Goal: Task Accomplishment & Management: Complete application form

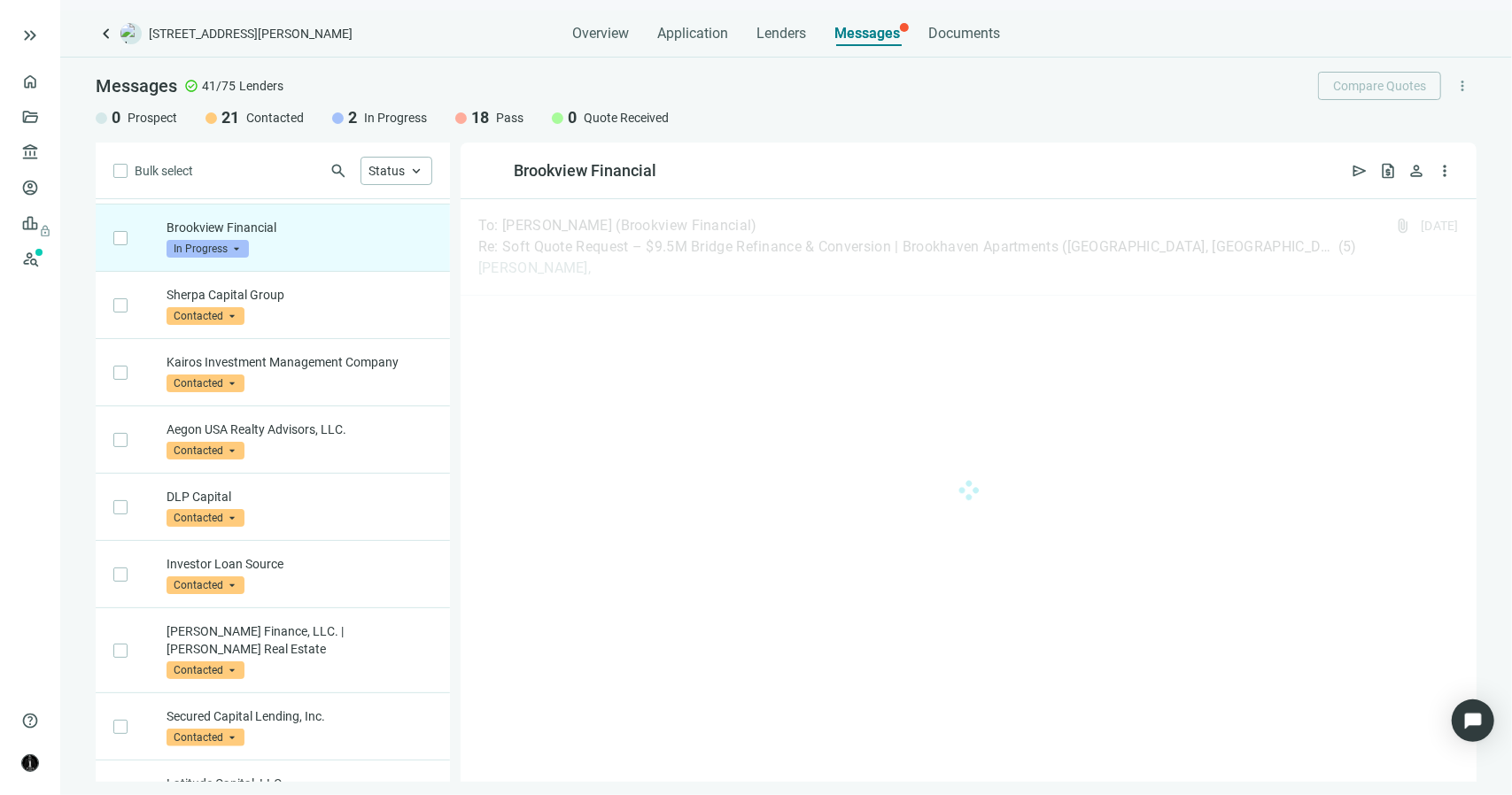
scroll to position [67, 0]
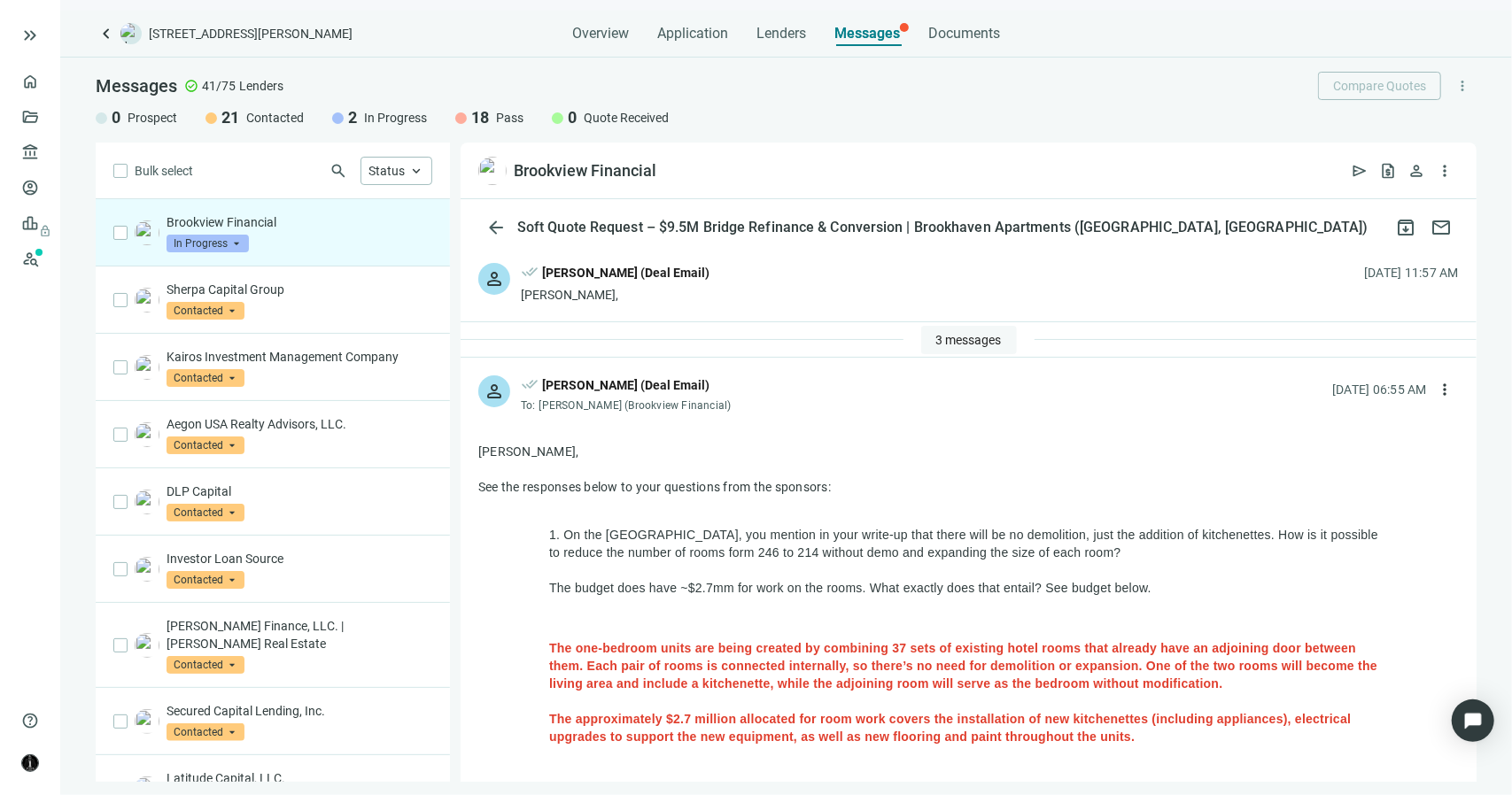
click at [937, 338] on span "3 messages" at bounding box center [968, 339] width 65 height 14
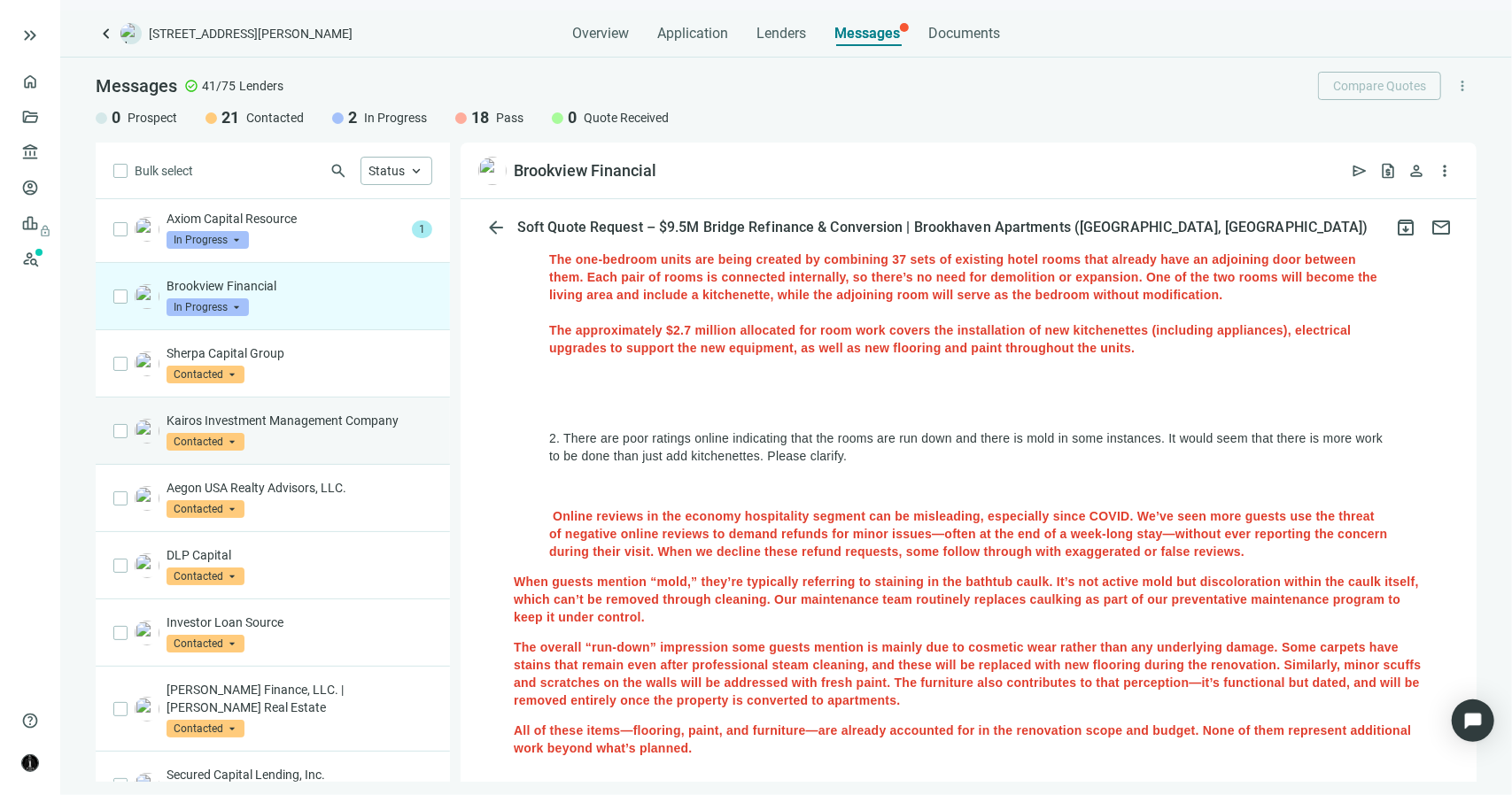
scroll to position [0, 0]
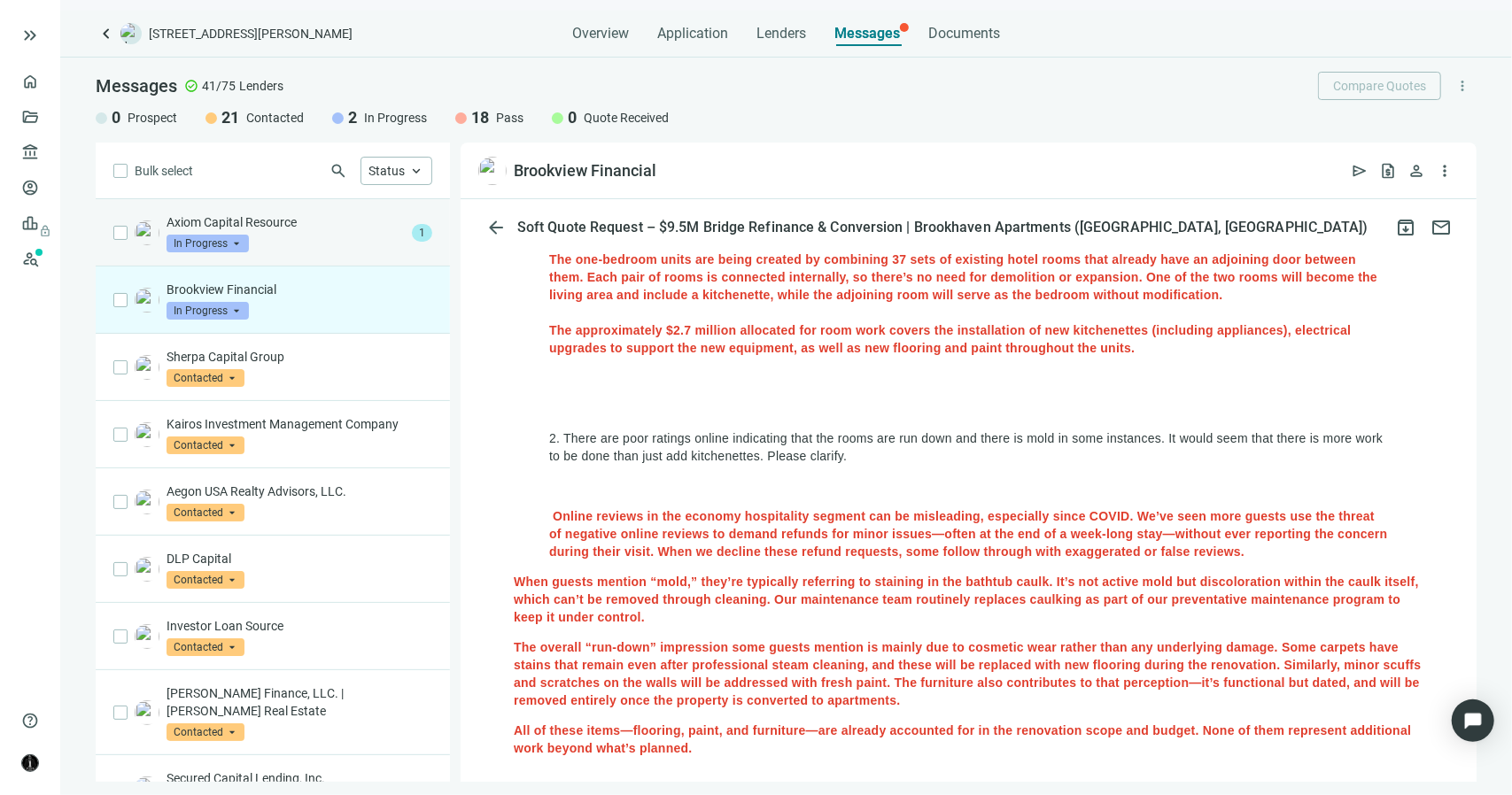
click at [271, 214] on p "Axiom Capital Resource" at bounding box center [286, 222] width 238 height 18
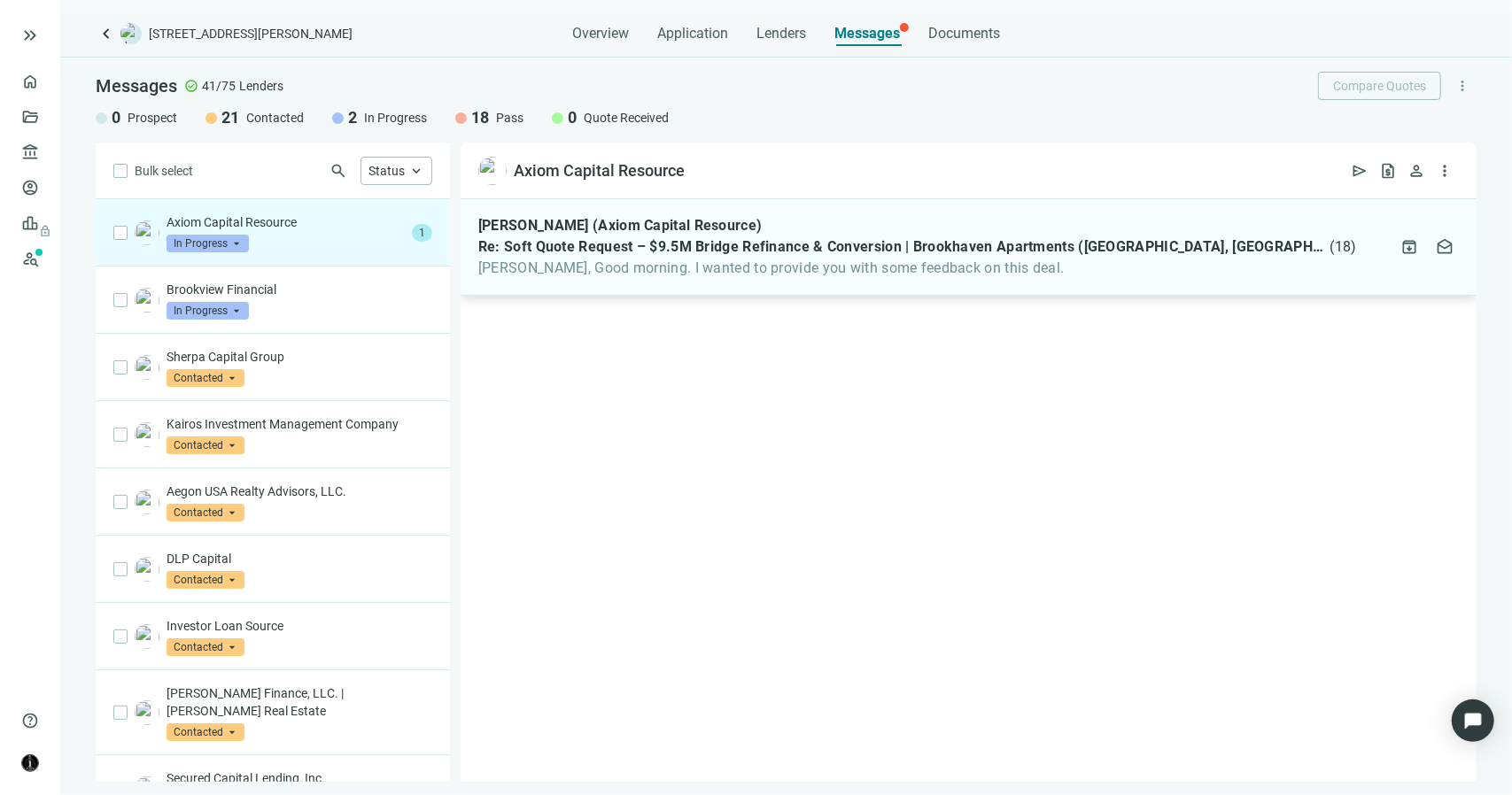
click at [785, 260] on span "[PERSON_NAME], Good morning. I wanted to provide you with some feedback on this…" at bounding box center [917, 268] width 878 height 18
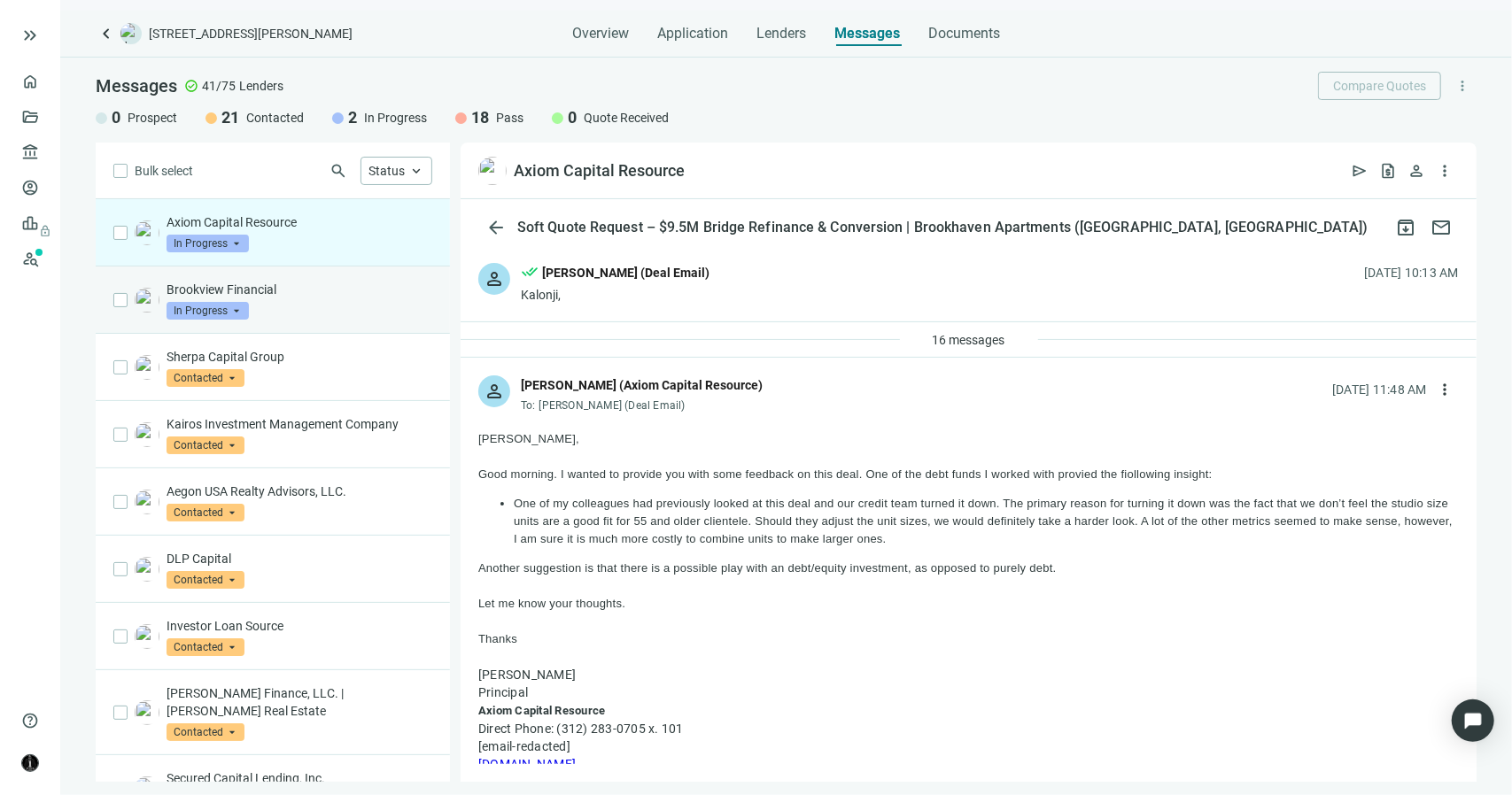
click at [345, 308] on div "Brookview Financial In Progress arrow_drop_down" at bounding box center [299, 300] width 266 height 39
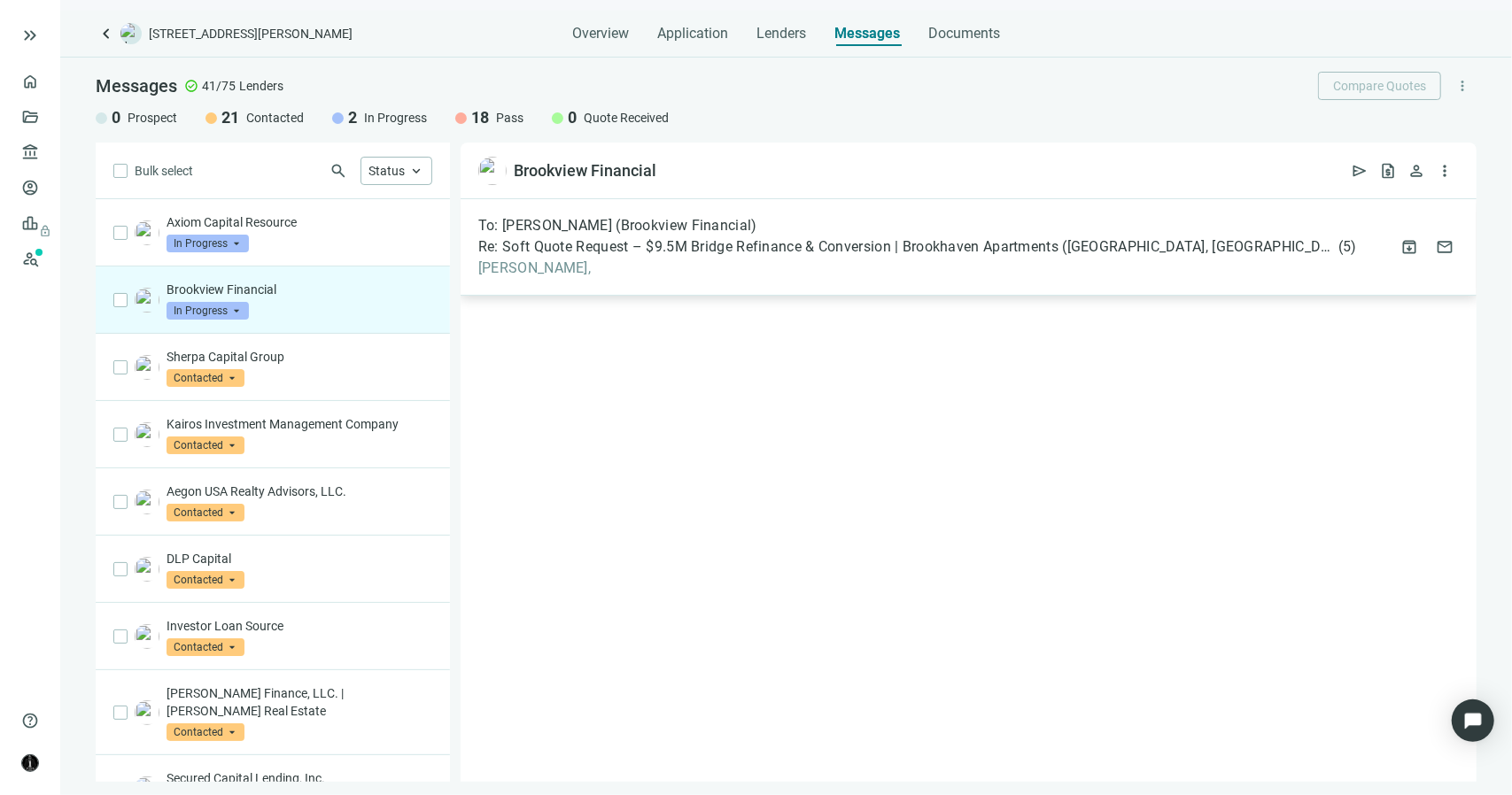
click at [622, 286] on div "To: [PERSON_NAME] (Brookview Financial) Re: Soft Quote Request – $9.5M Bridge R…" at bounding box center [968, 248] width 1017 height 96
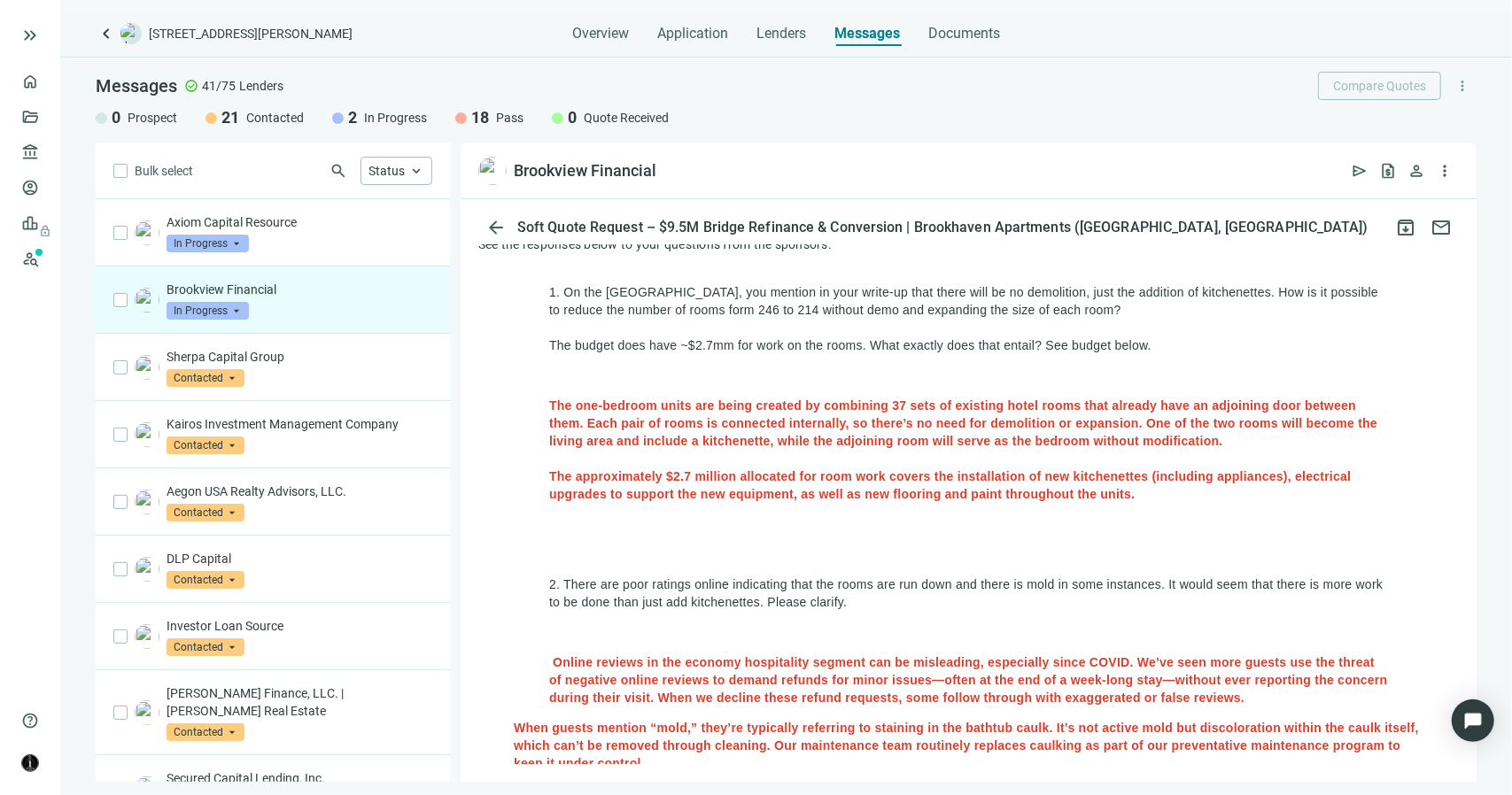
scroll to position [266, 0]
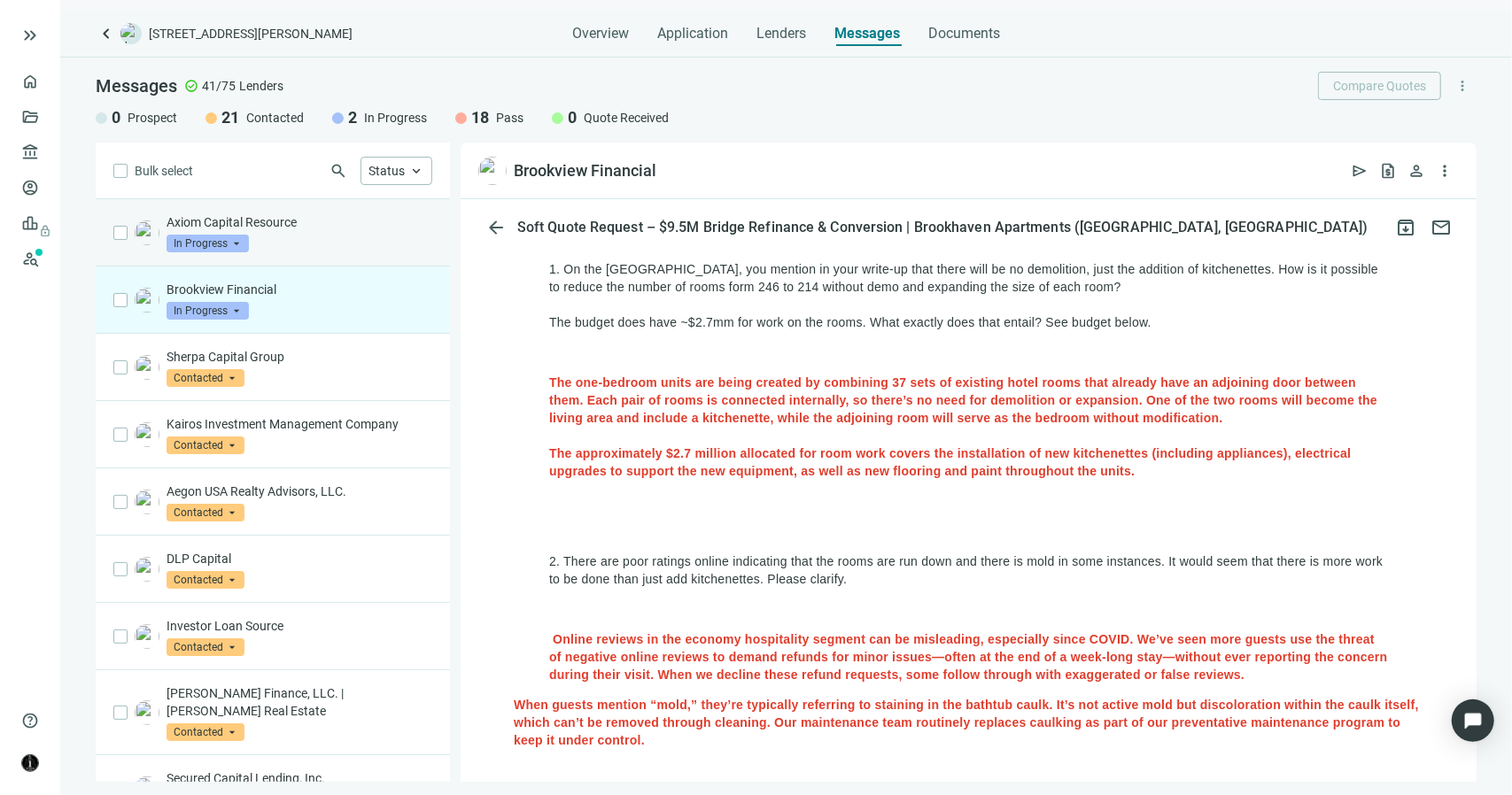
click at [323, 236] on div "Axiom Capital Resource In Progress arrow_drop_down" at bounding box center [299, 233] width 266 height 39
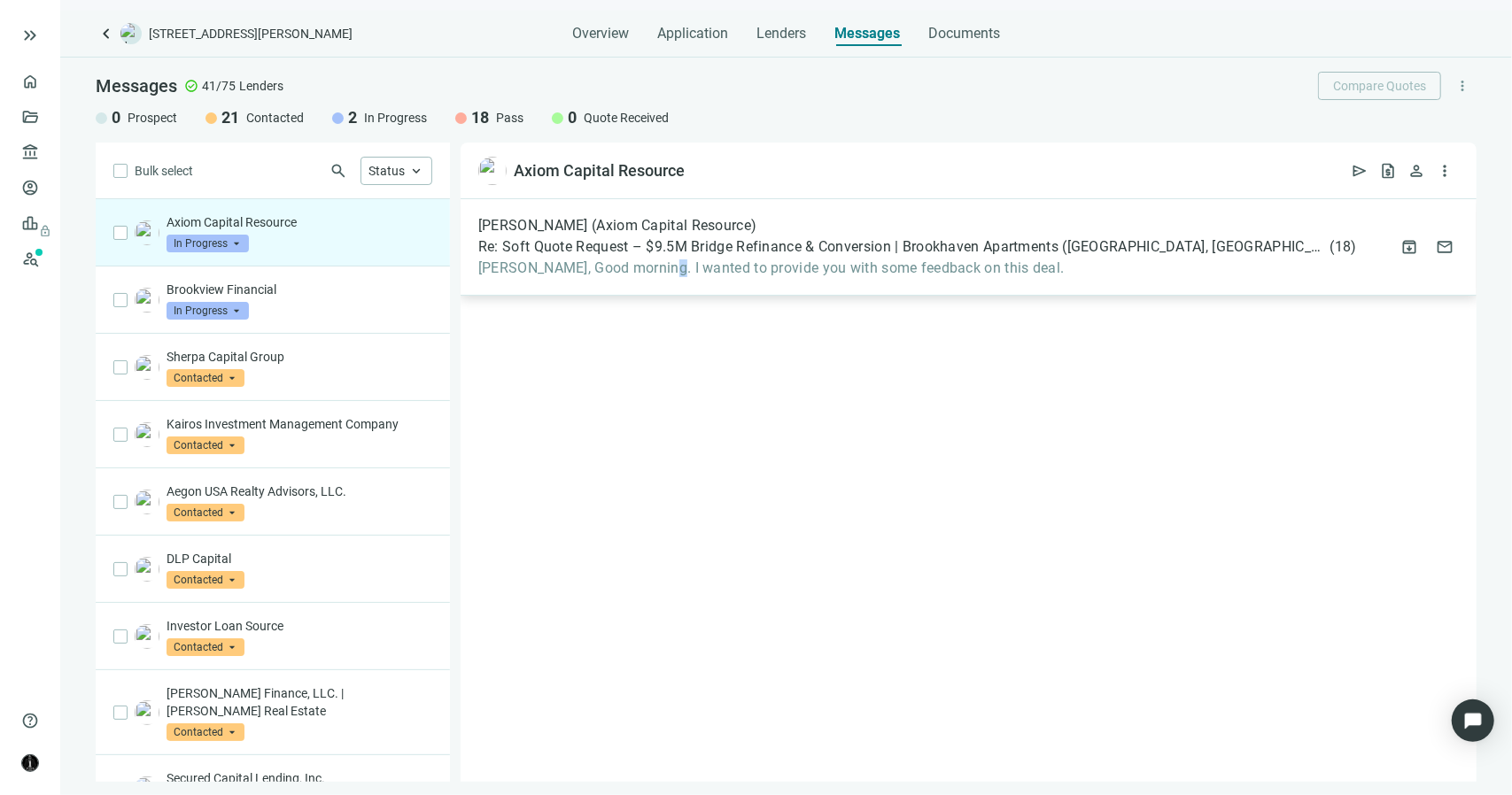
click at [654, 264] on span "[PERSON_NAME], Good morning. I wanted to provide you with some feedback on this…" at bounding box center [917, 268] width 878 height 18
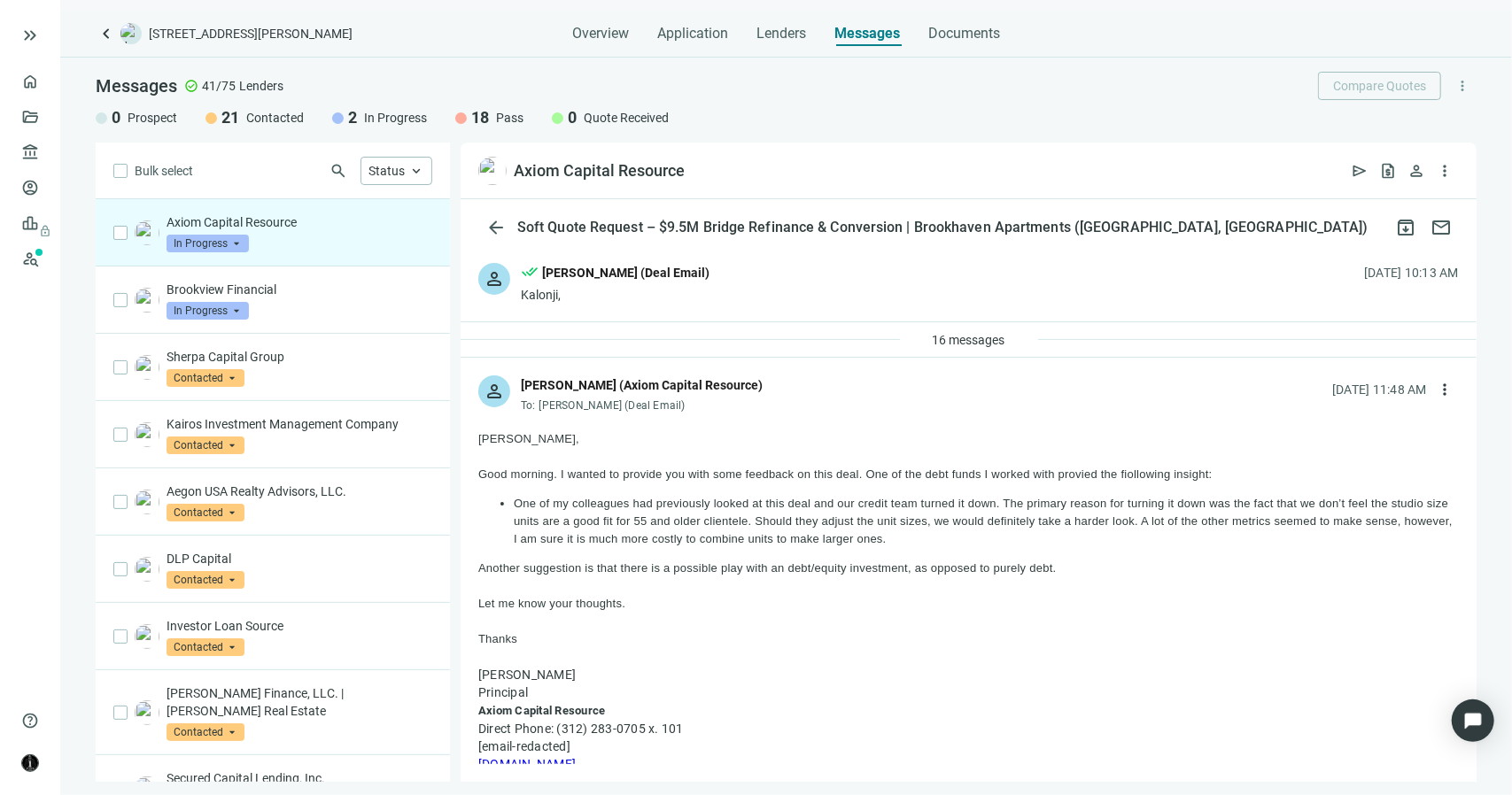
drag, startPoint x: 478, startPoint y: 439, endPoint x: 662, endPoint y: 599, distance: 243.8
click at [662, 599] on div "[PERSON_NAME], Good morning. I wanted to provide you with some feedback on this…" at bounding box center [968, 658] width 981 height 456
click at [105, 39] on span "keyboard_arrow_left" at bounding box center [106, 33] width 21 height 21
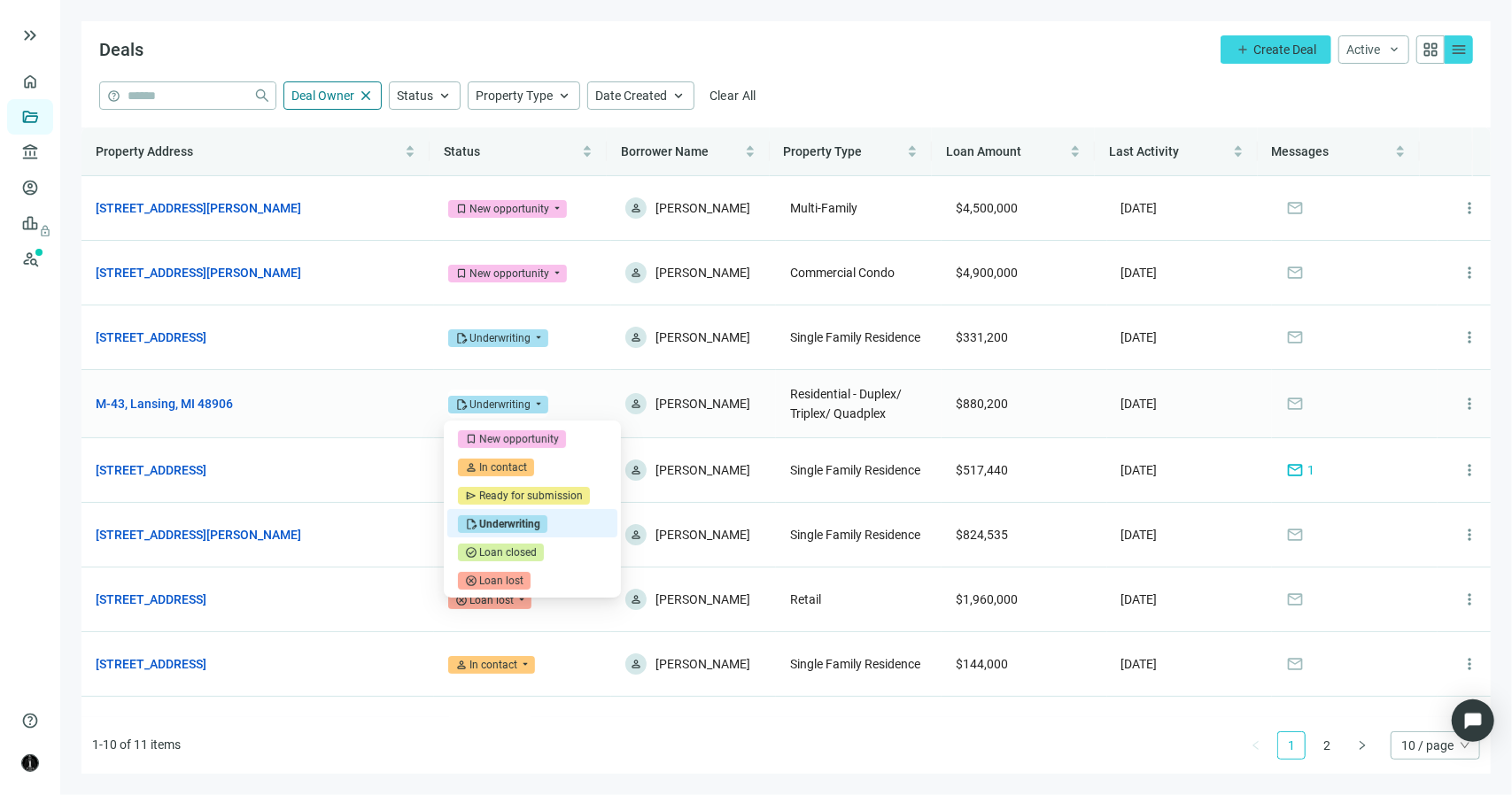
click at [527, 404] on span "edit_document Underwriting" at bounding box center [498, 405] width 100 height 18
click at [523, 555] on div "Loan closed" at bounding box center [508, 552] width 58 height 18
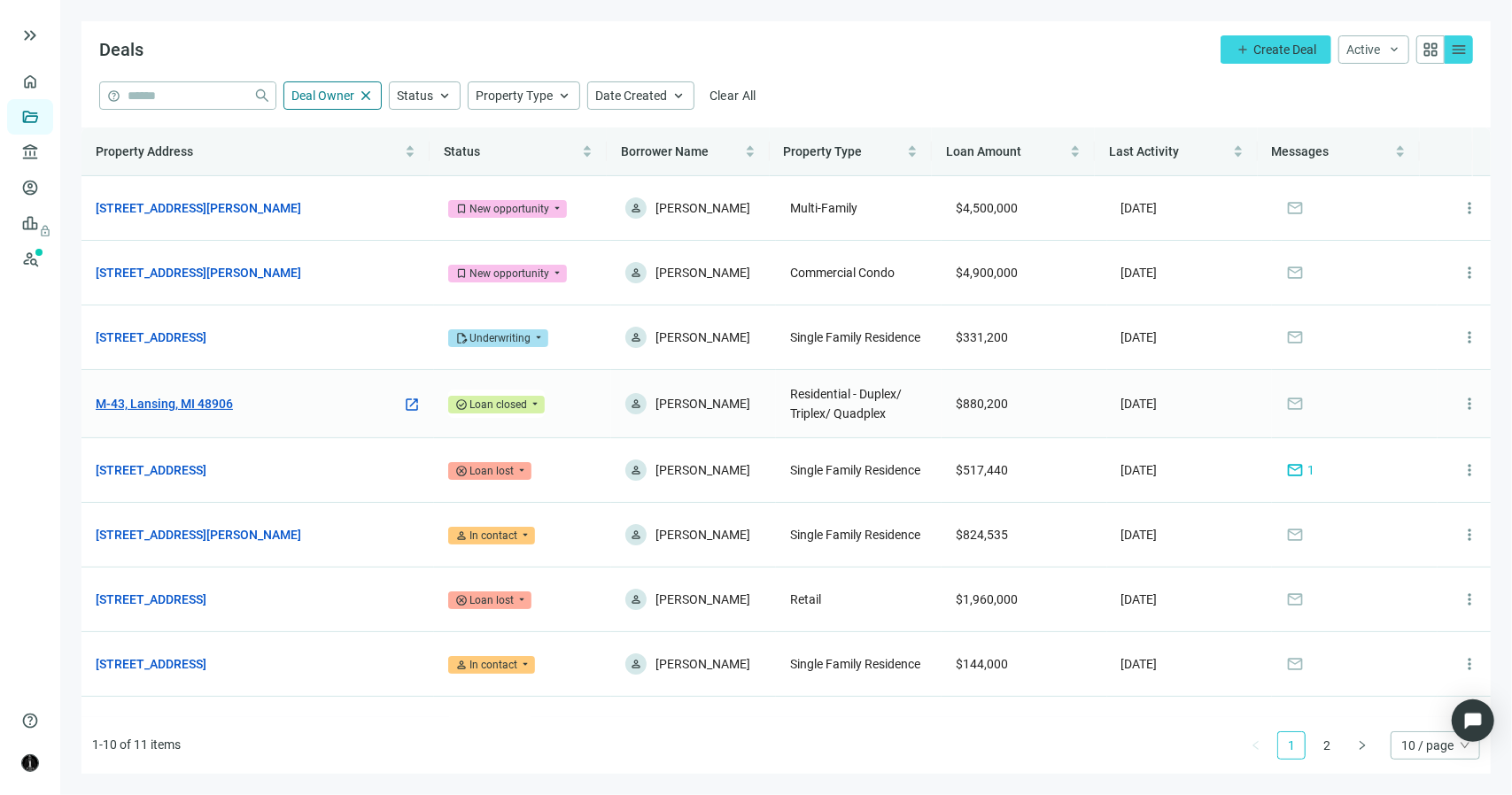
click at [204, 406] on link "M-43, Lansing, MI 48906" at bounding box center [164, 404] width 137 height 20
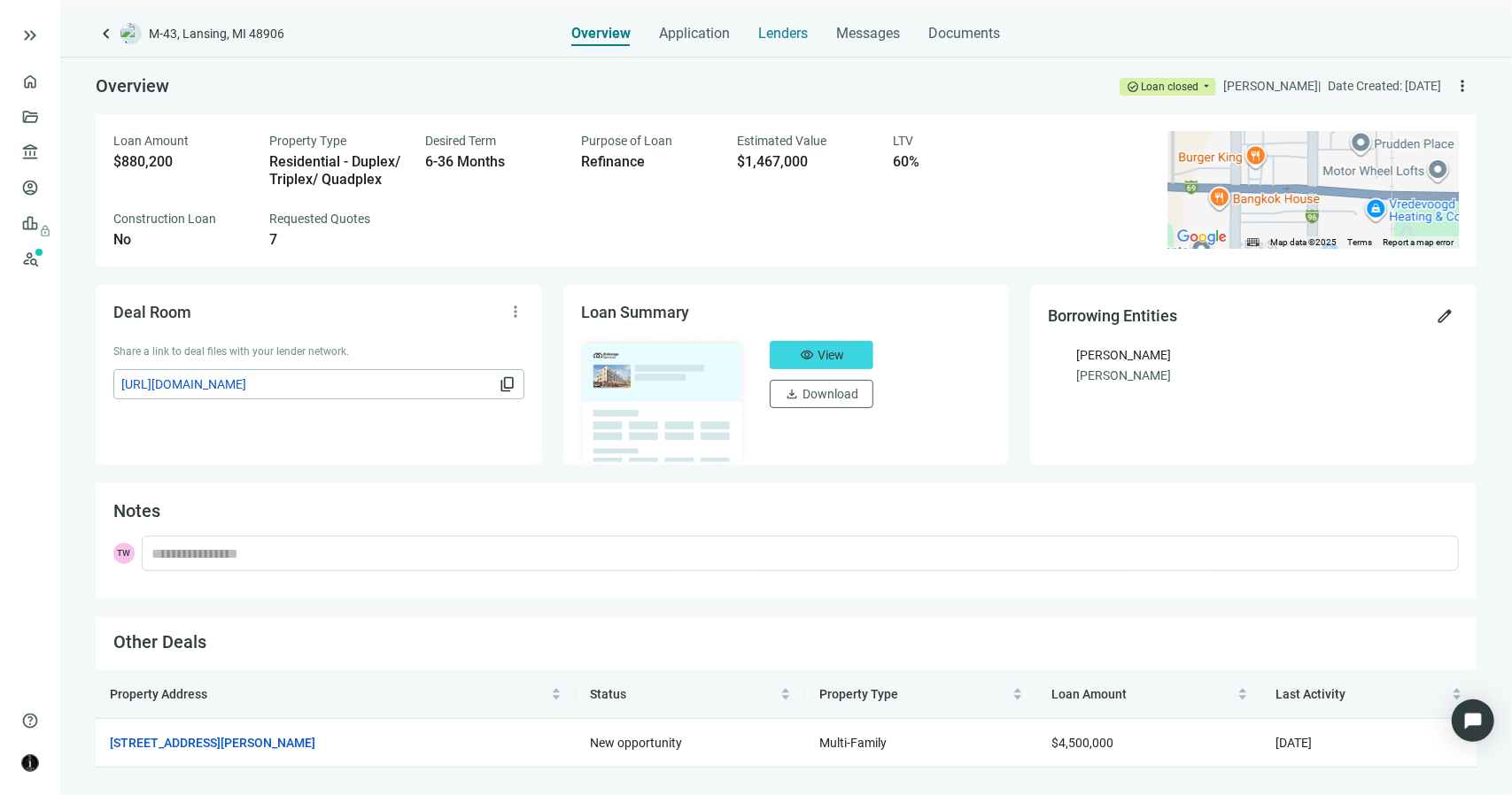
click at [778, 40] on span "Lenders" at bounding box center [784, 33] width 49 height 18
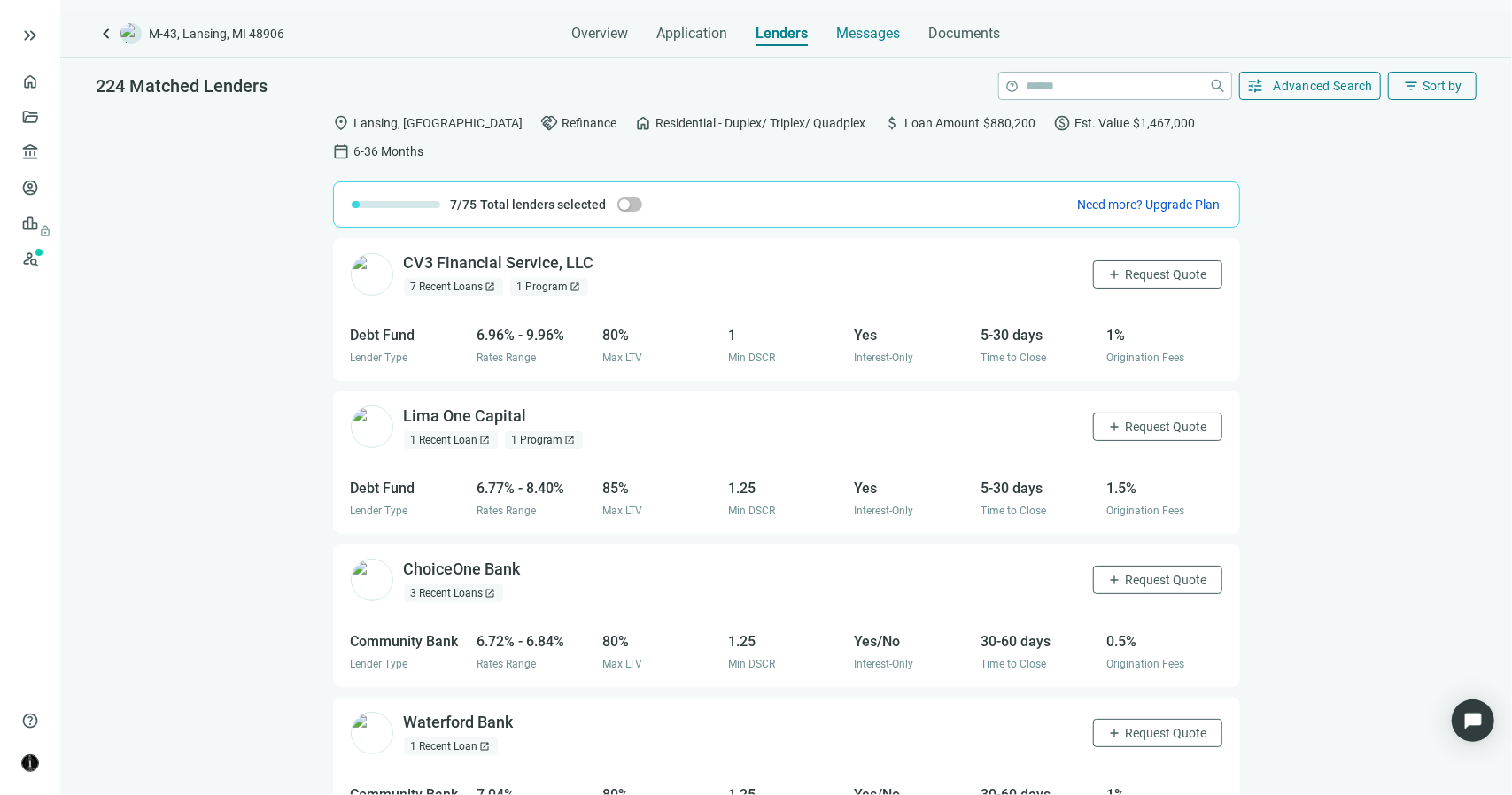
click at [888, 36] on span "Messages" at bounding box center [868, 33] width 63 height 17
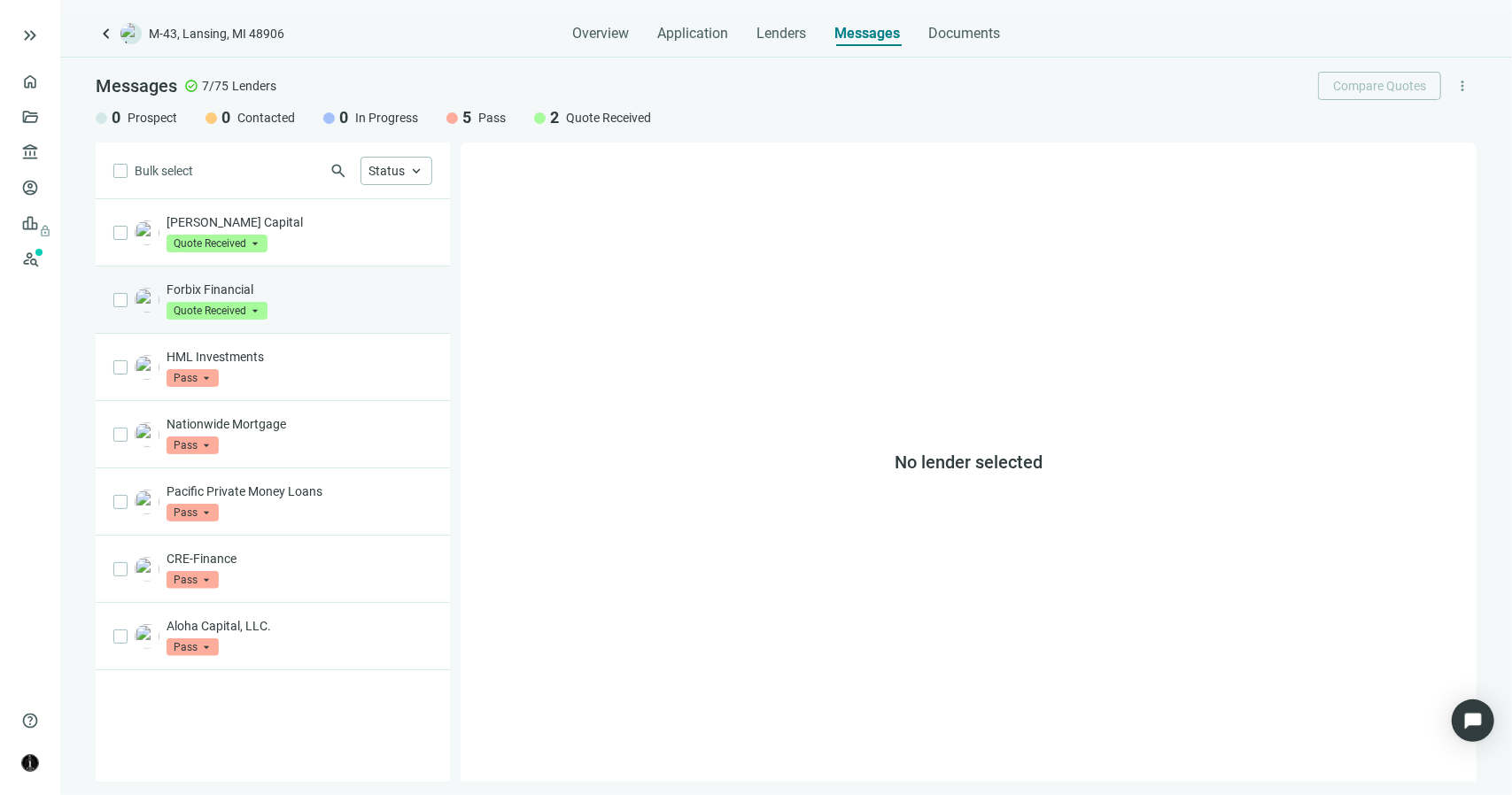
click at [261, 308] on span "Quote Received" at bounding box center [217, 311] width 101 height 18
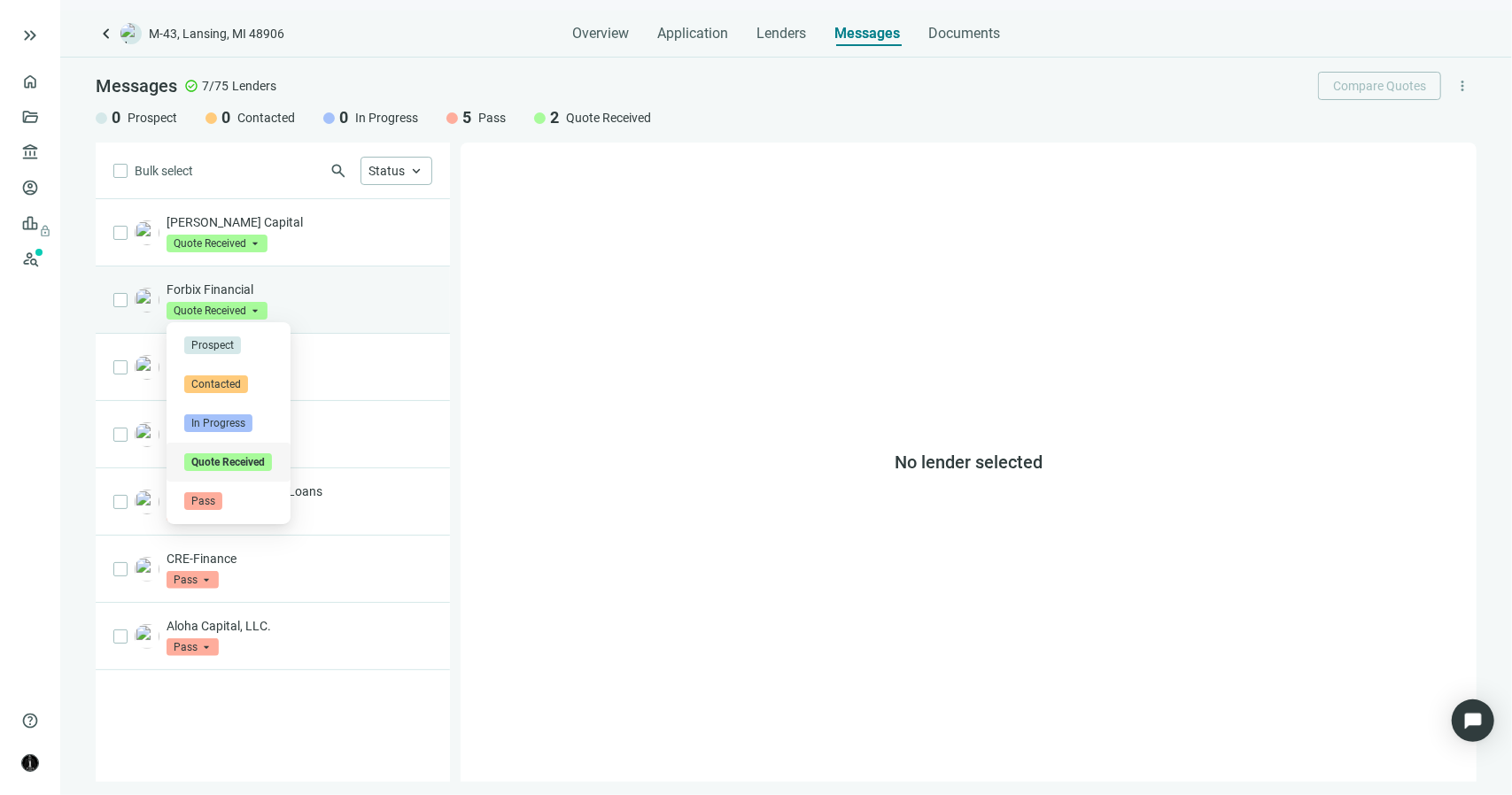
click at [261, 308] on span "Quote Received" at bounding box center [217, 311] width 101 height 18
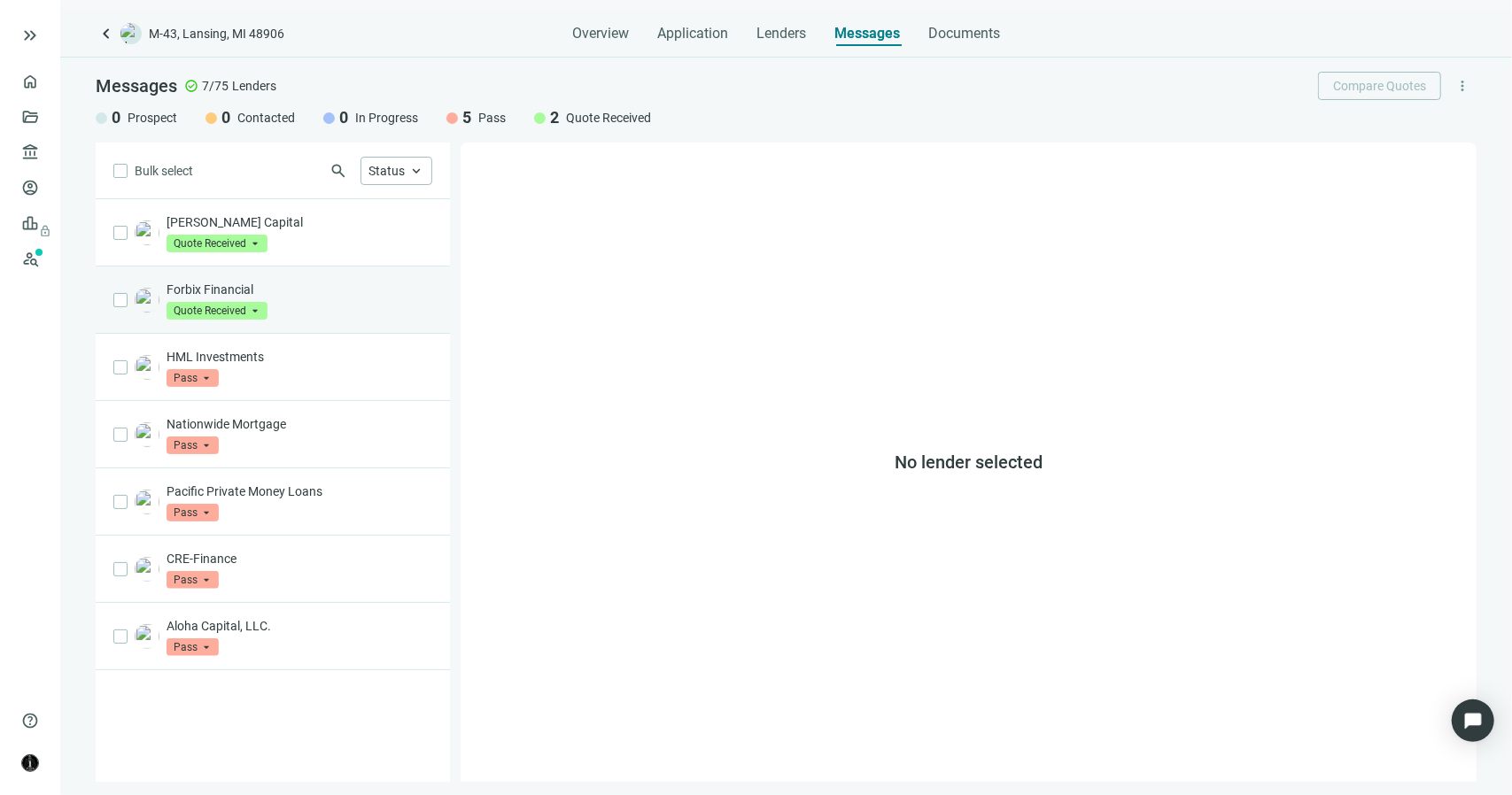
click at [261, 308] on span "Quote Received" at bounding box center [217, 311] width 101 height 18
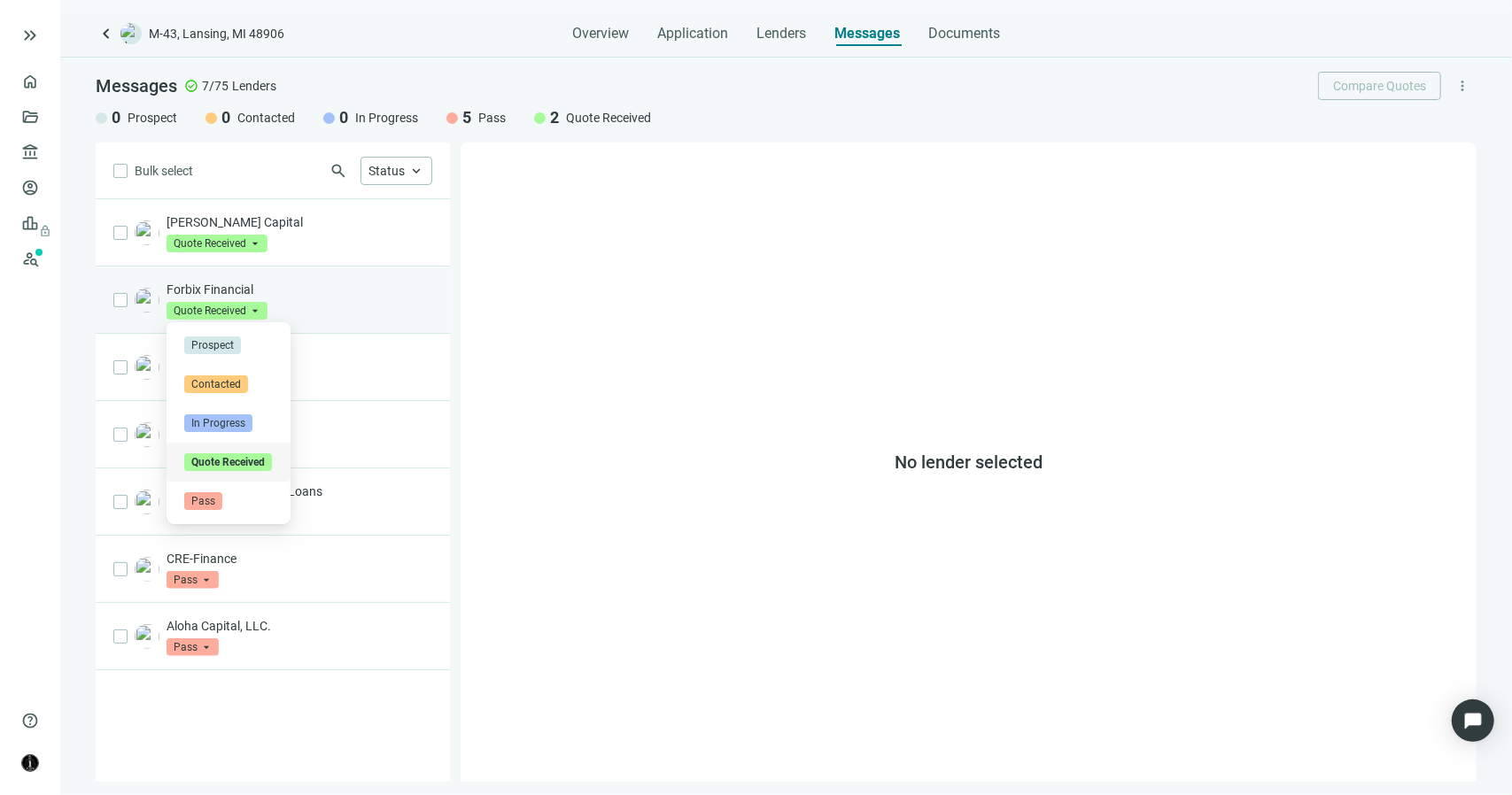
click at [261, 308] on span "Quote Received" at bounding box center [217, 311] width 101 height 18
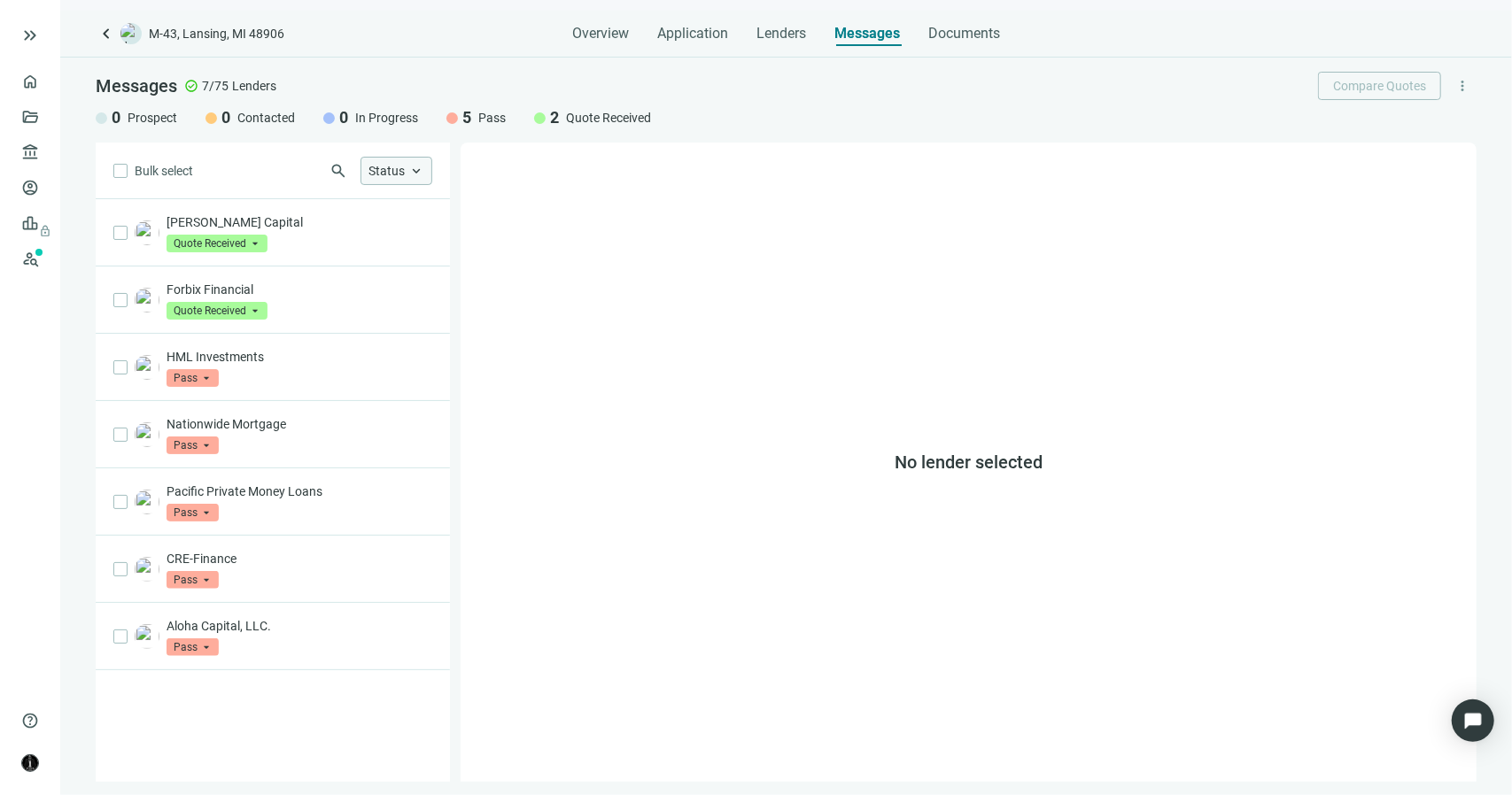
click at [418, 172] on span "keyboard_arrow_up" at bounding box center [416, 170] width 16 height 16
click at [256, 247] on span "Quote Received" at bounding box center [217, 243] width 101 height 18
click at [246, 173] on div "search Status keyboard_arrow_up Prospect Only Contacted Only In Progress Only Q…" at bounding box center [312, 171] width 239 height 28
click at [103, 34] on span "keyboard_arrow_left" at bounding box center [106, 33] width 21 height 21
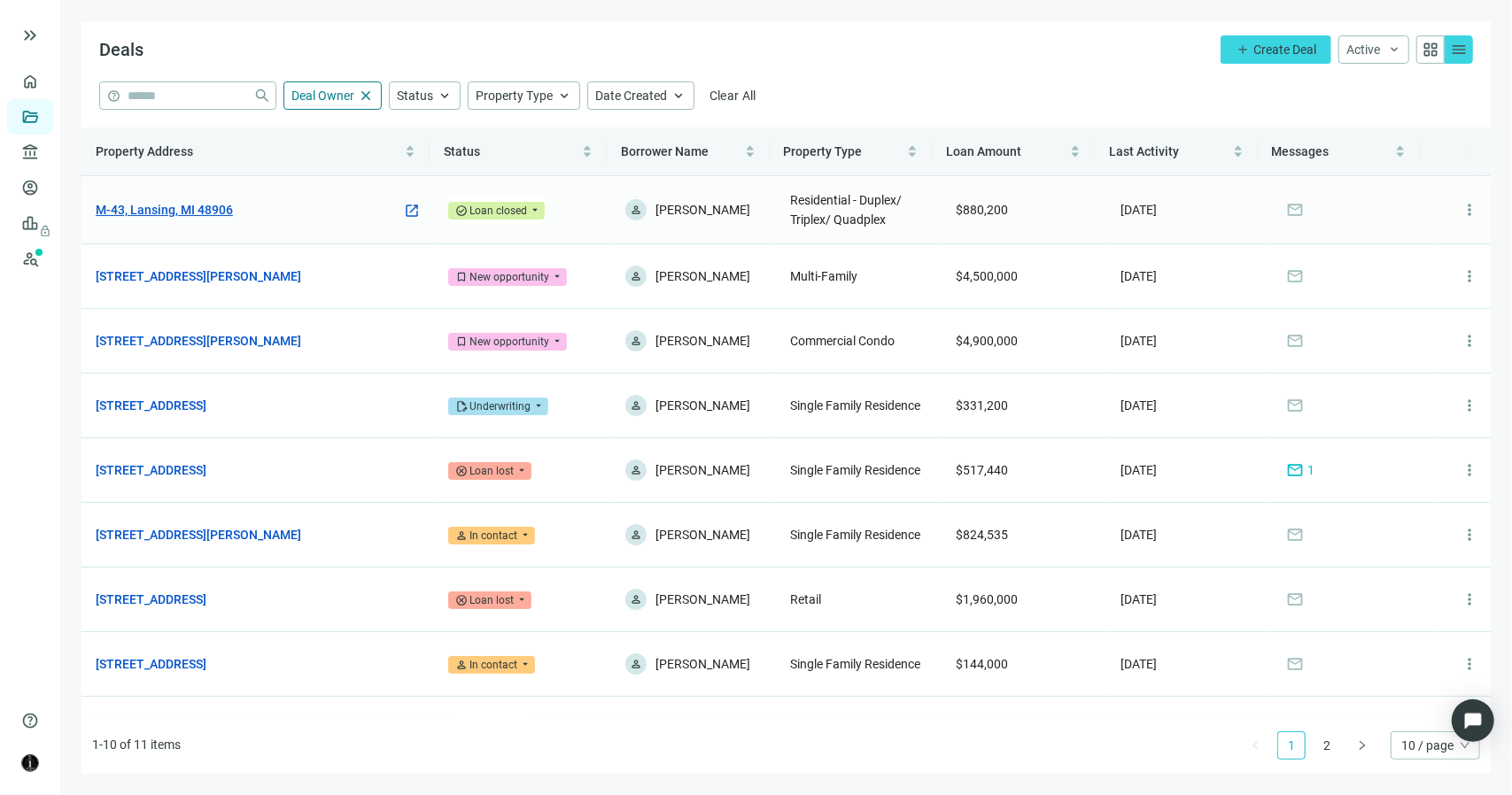
click at [228, 203] on link "M-43, Lansing, MI 48906" at bounding box center [164, 210] width 137 height 20
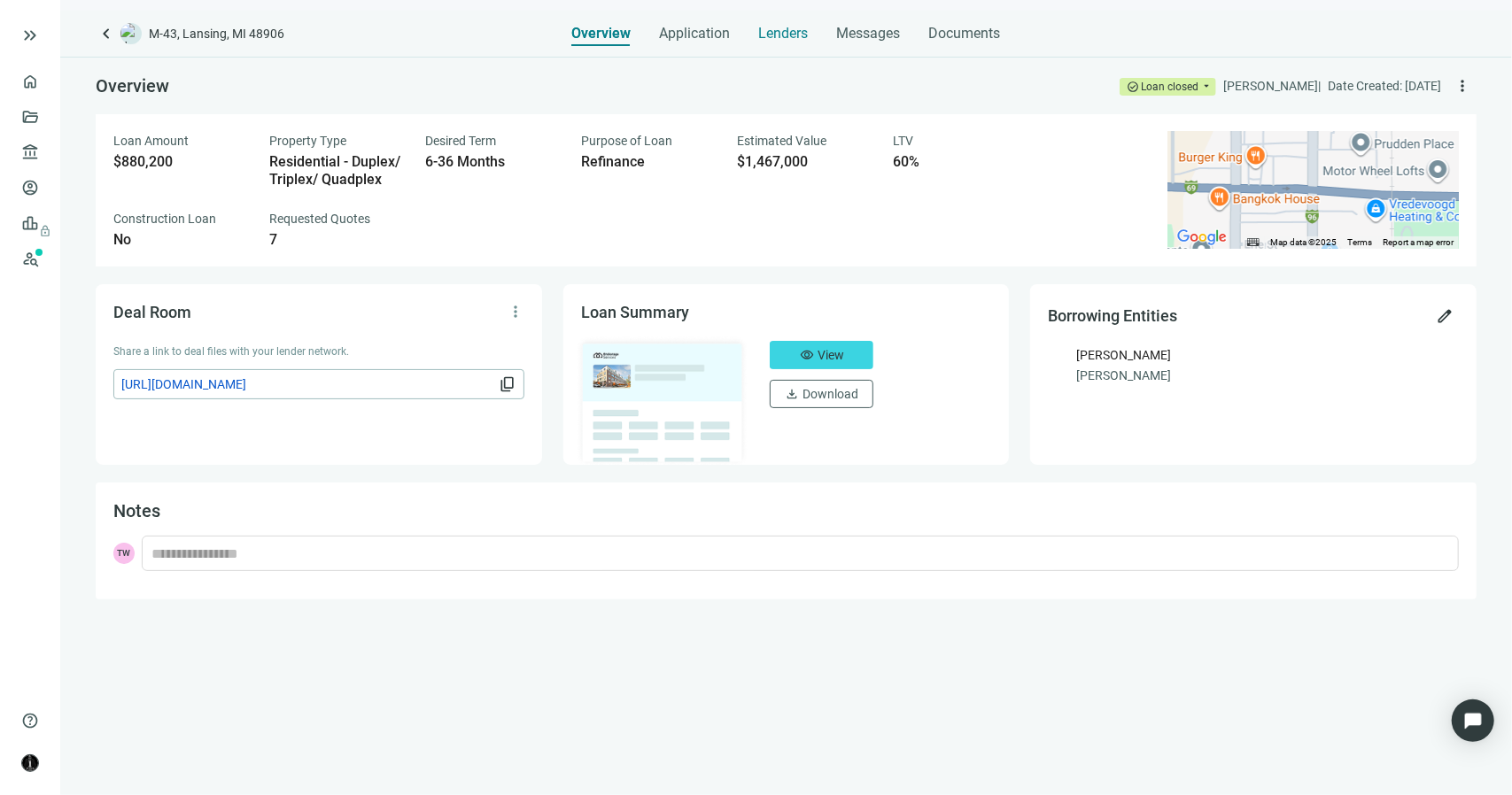
click at [773, 34] on span "Lenders" at bounding box center [784, 33] width 49 height 18
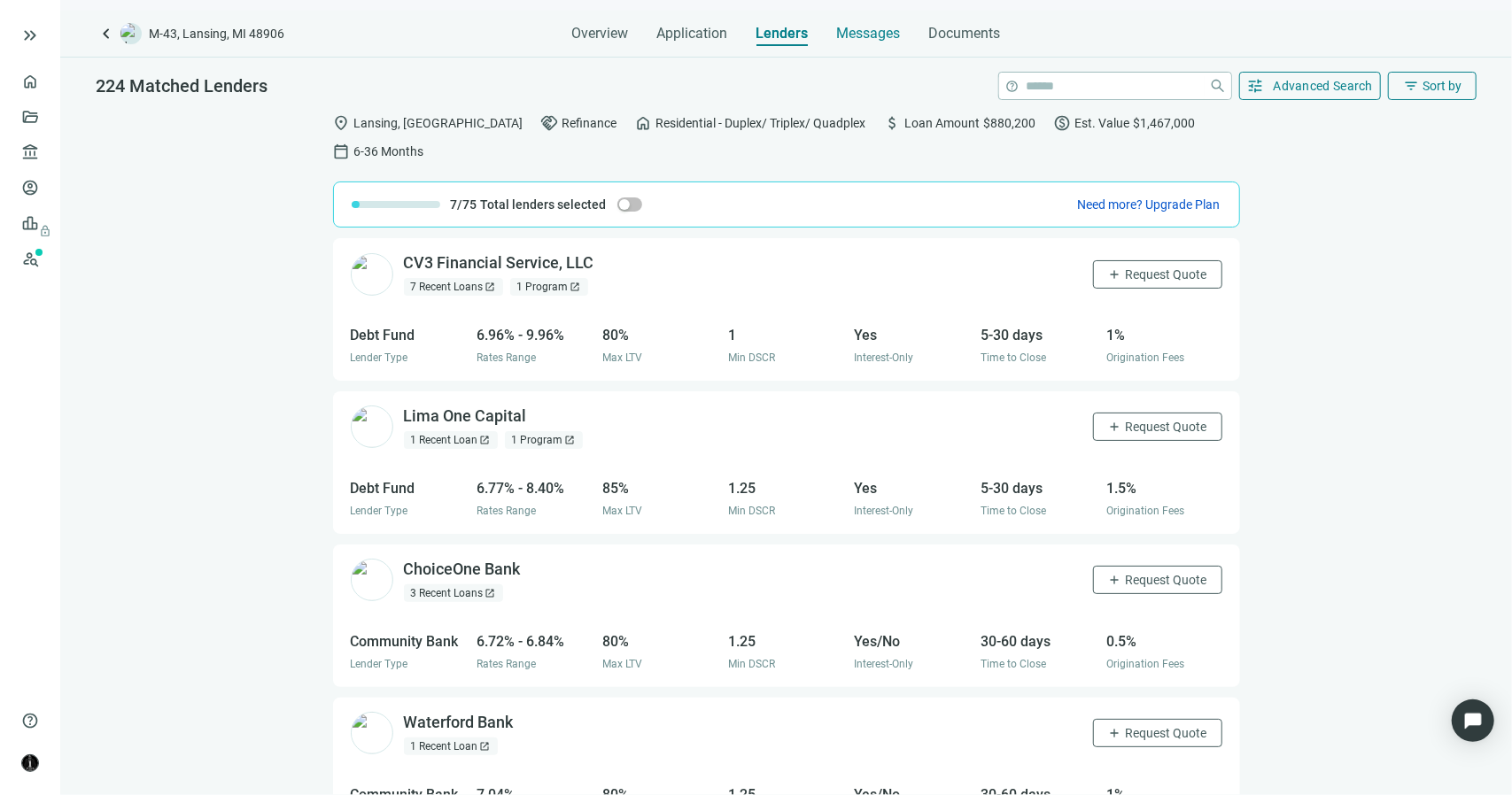
click at [889, 33] on span "Messages" at bounding box center [868, 33] width 63 height 17
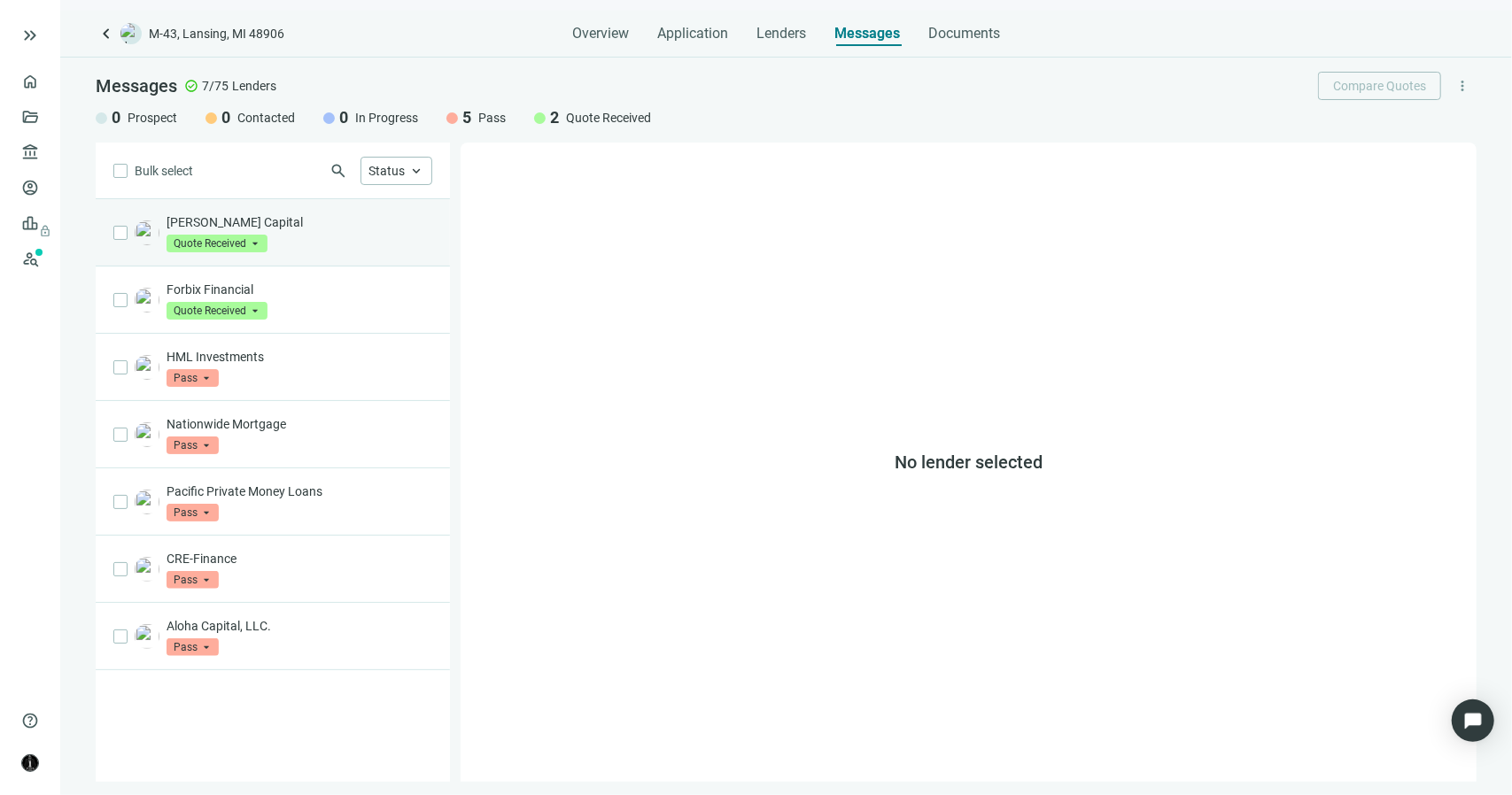
click at [261, 247] on span "Quote Received" at bounding box center [217, 243] width 101 height 18
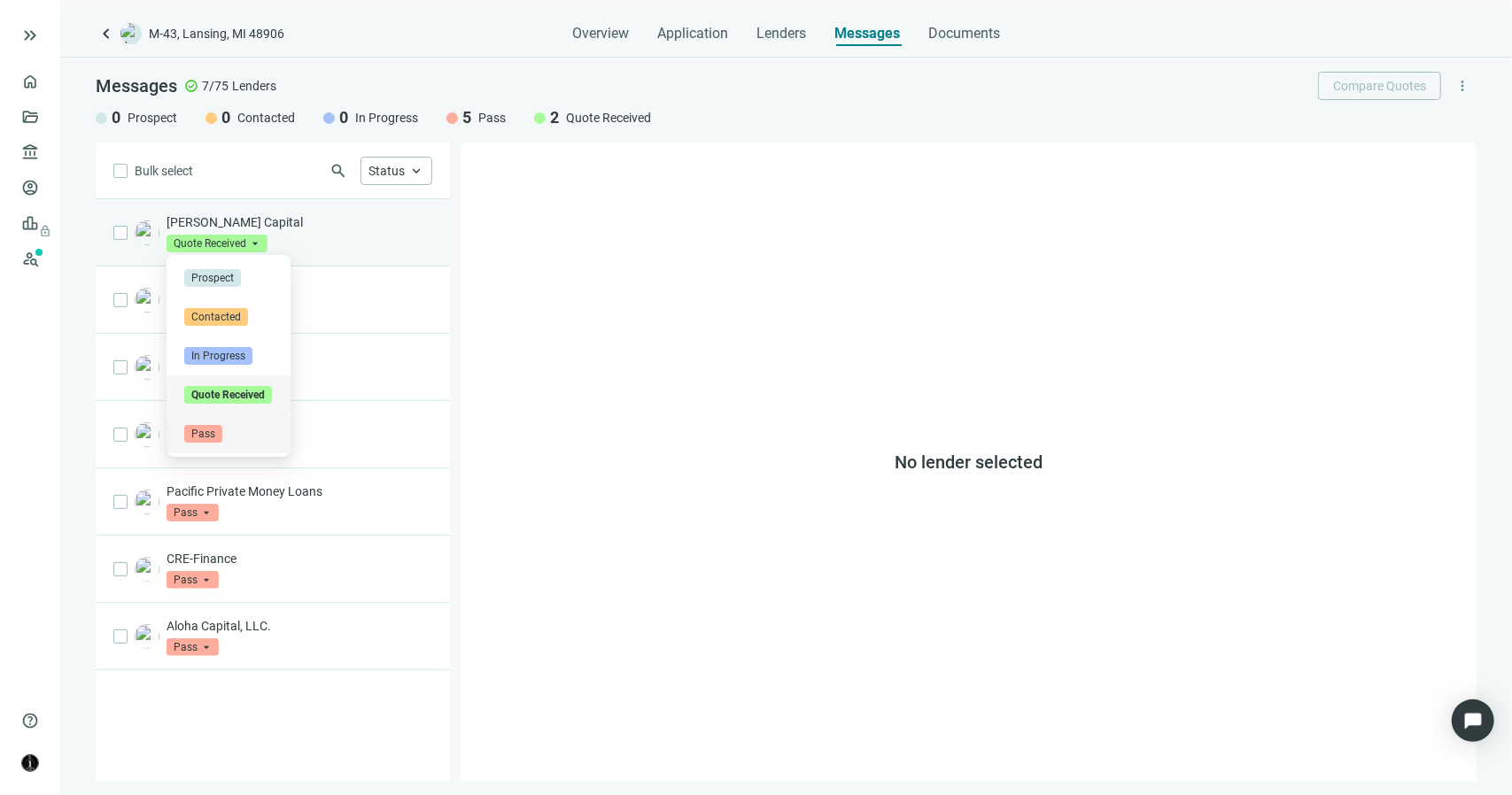
click at [220, 429] on span "Pass" at bounding box center [203, 434] width 38 height 18
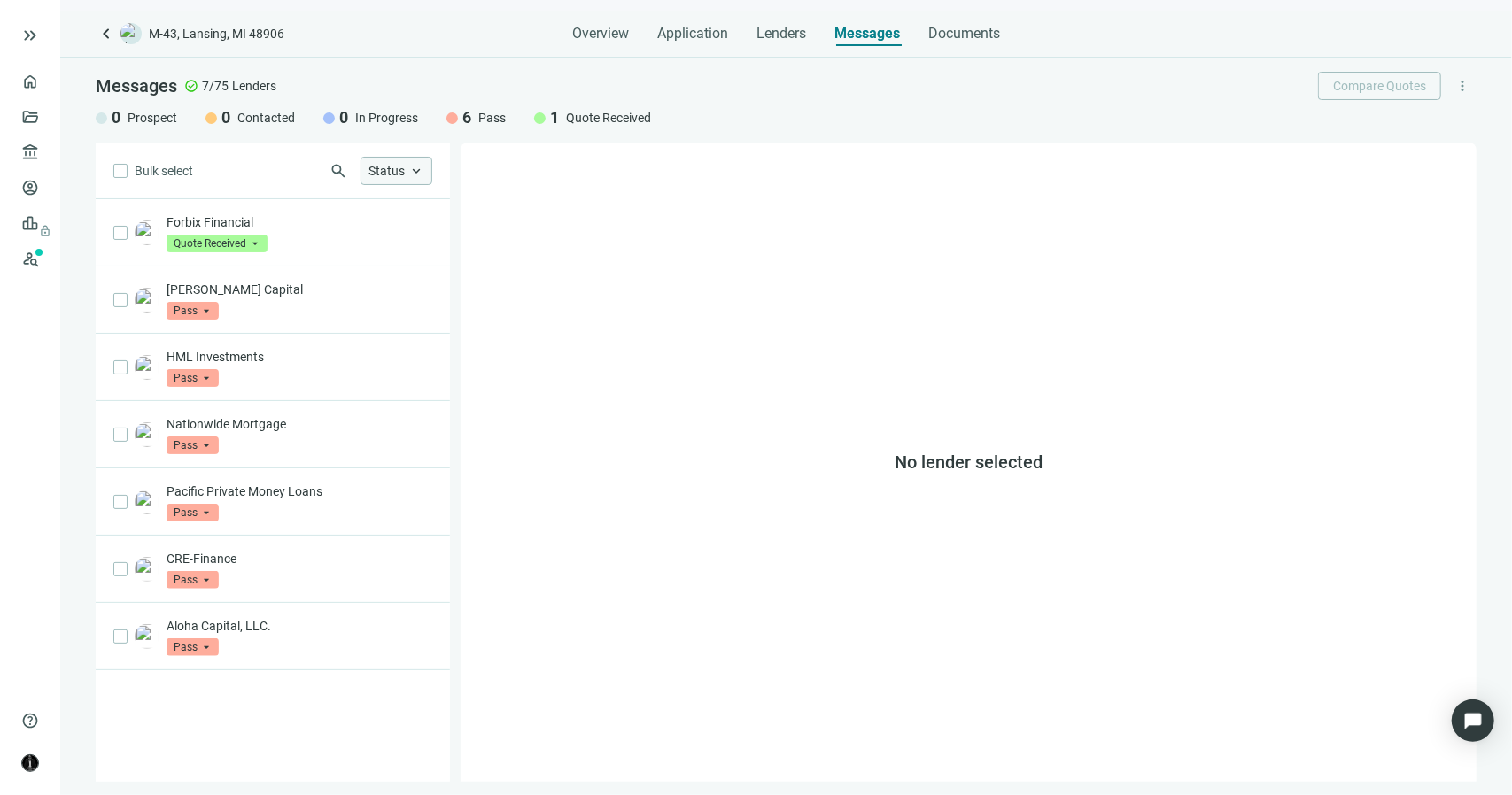
click at [384, 178] on div "Status keyboard_arrow_up" at bounding box center [396, 171] width 72 height 28
click at [593, 27] on span "Overview" at bounding box center [600, 33] width 57 height 18
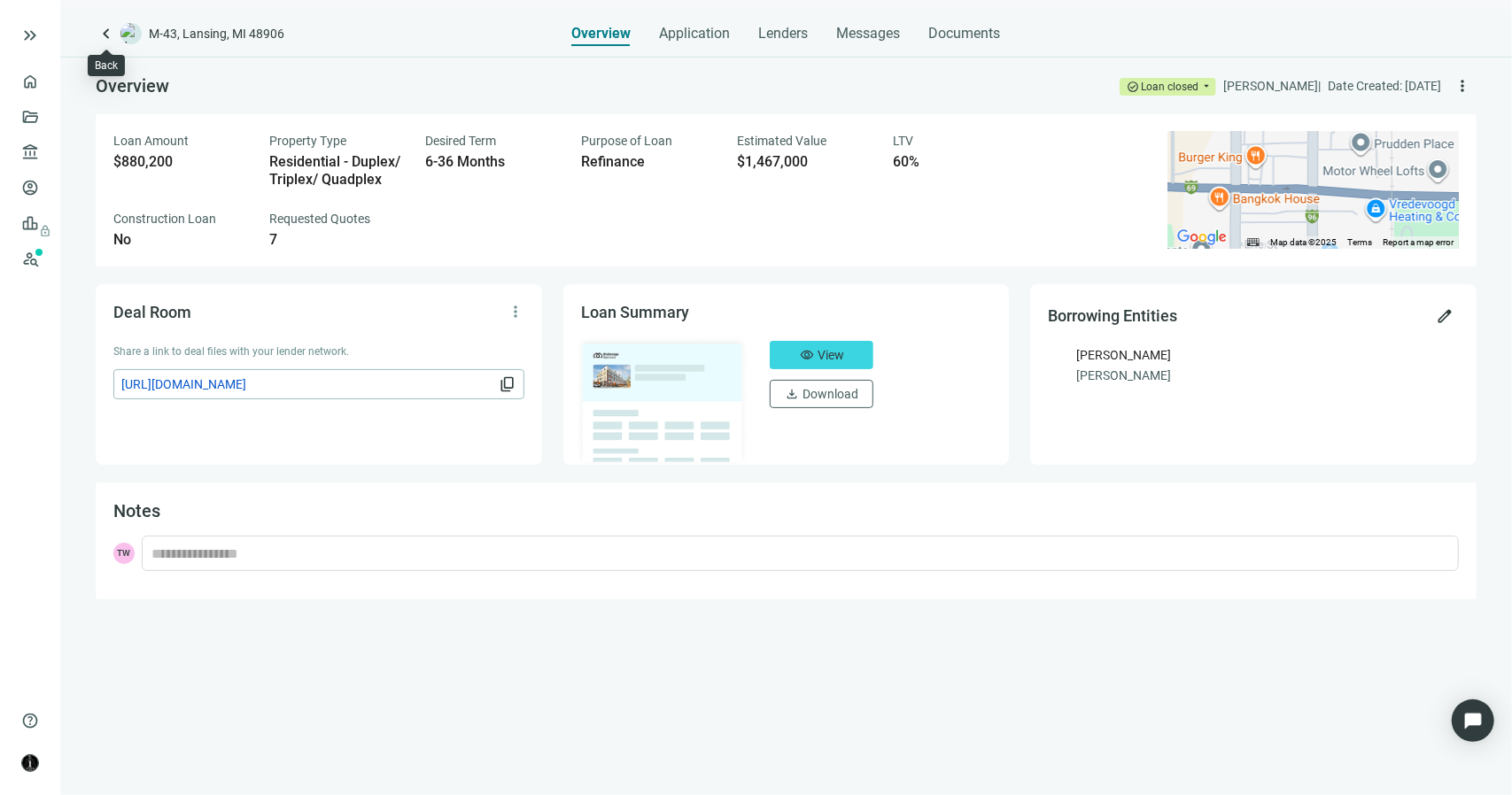
click at [102, 33] on span "keyboard_arrow_left" at bounding box center [106, 33] width 21 height 21
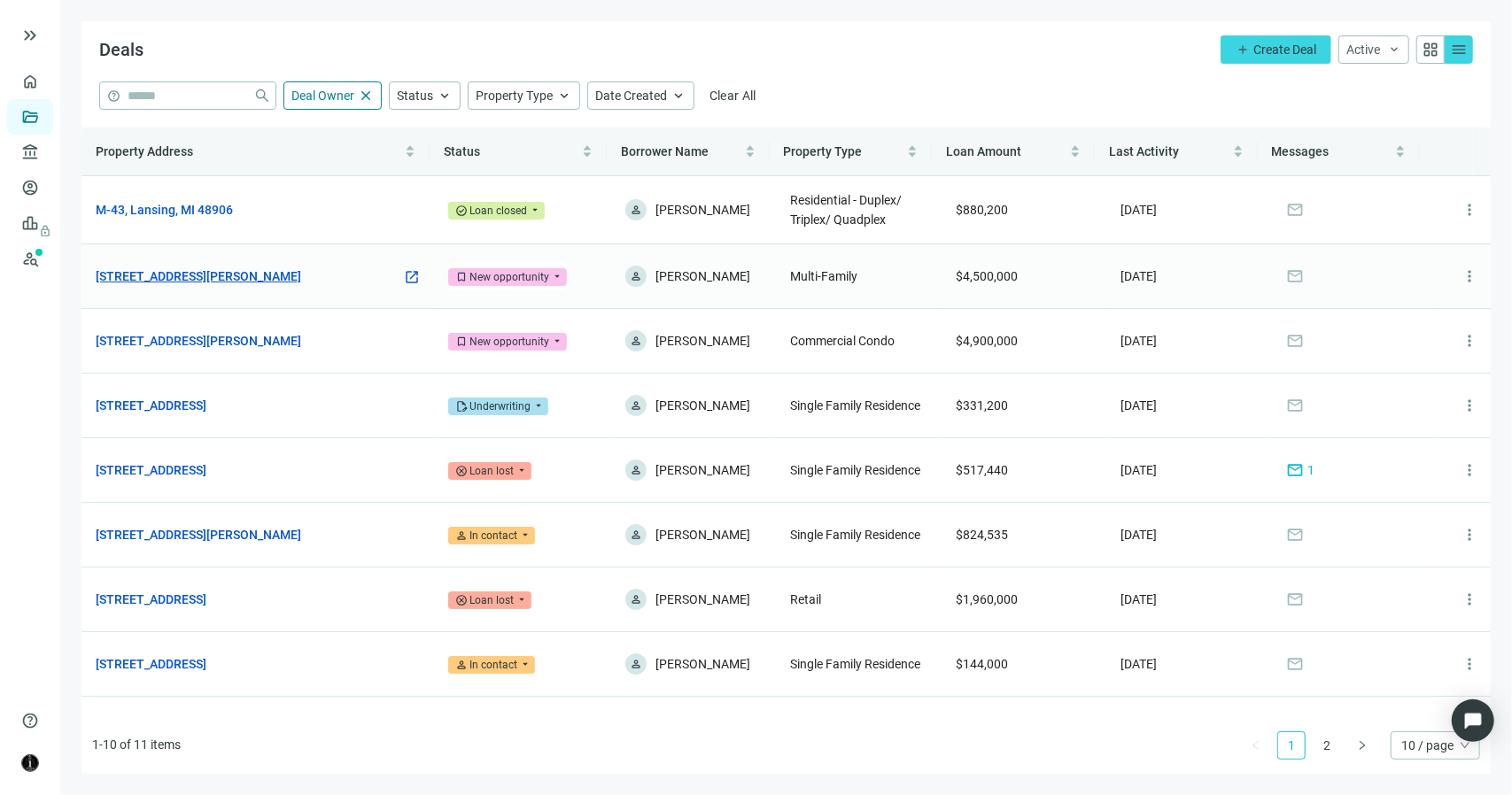
click at [234, 270] on link "[STREET_ADDRESS][PERSON_NAME]" at bounding box center [198, 276] width 205 height 20
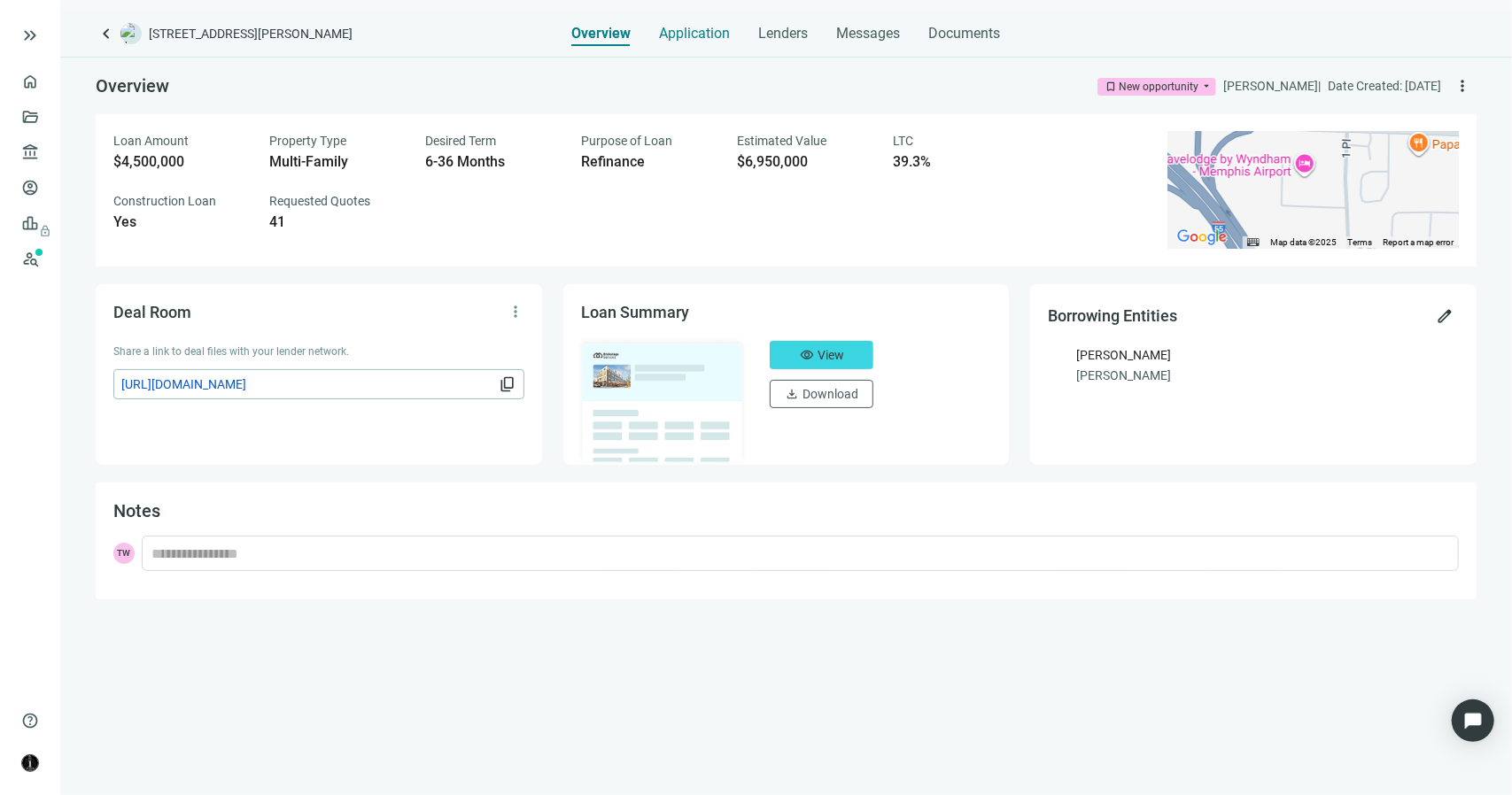
click at [699, 31] on span "Application" at bounding box center [695, 33] width 71 height 18
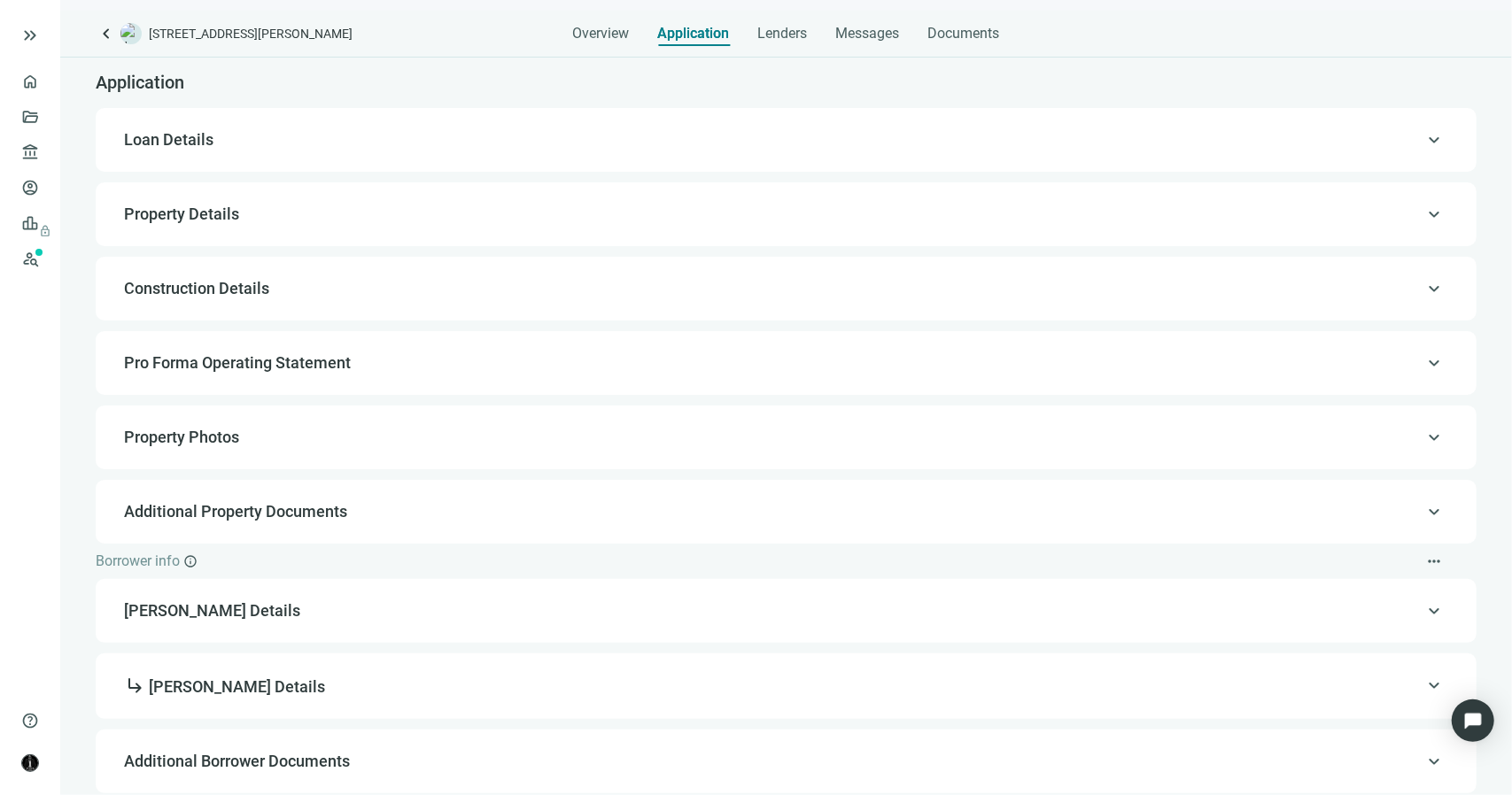
click at [302, 156] on div "keyboard_arrow_up Loan Details" at bounding box center [786, 140] width 1346 height 43
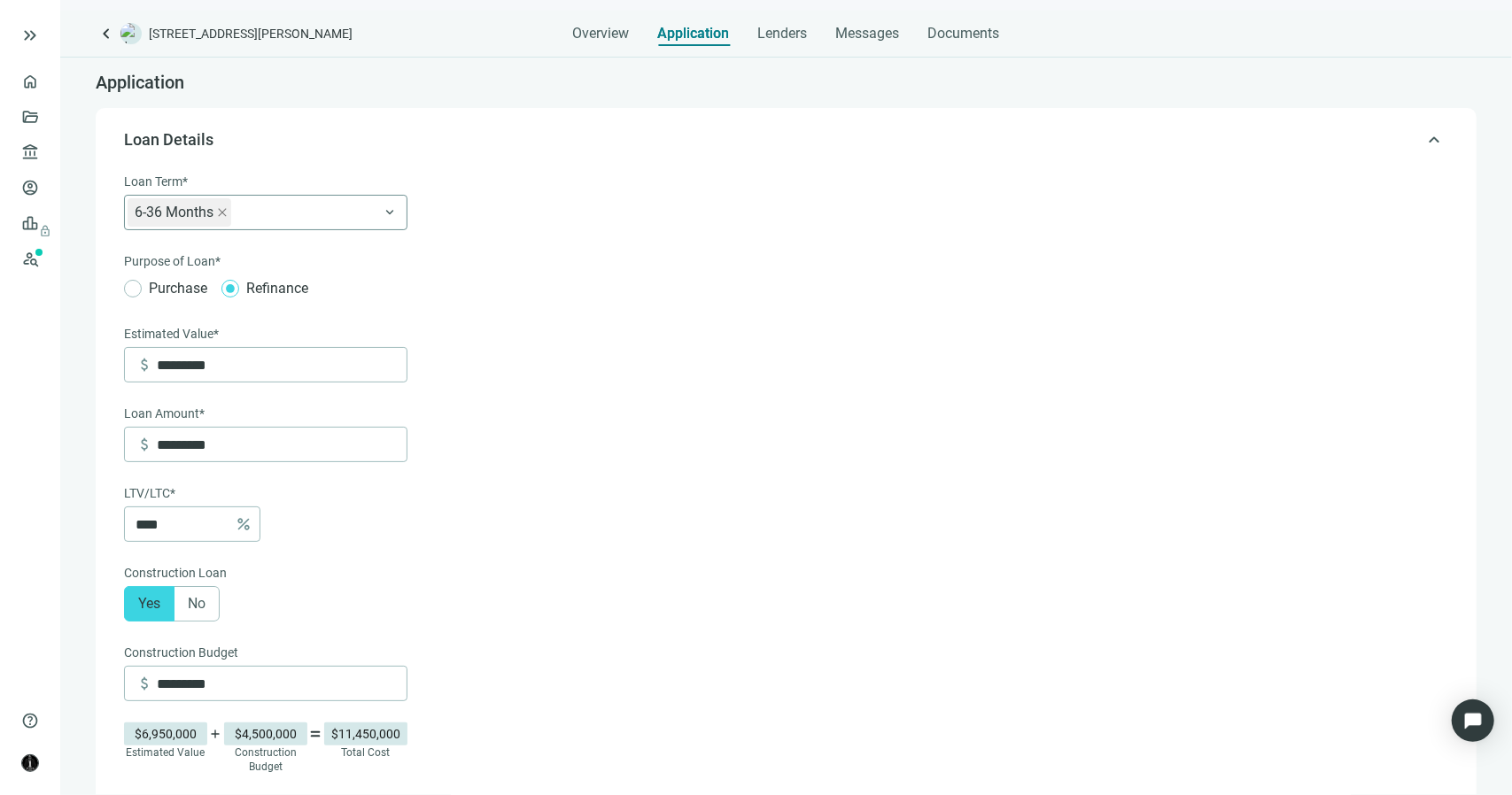
scroll to position [50, 0]
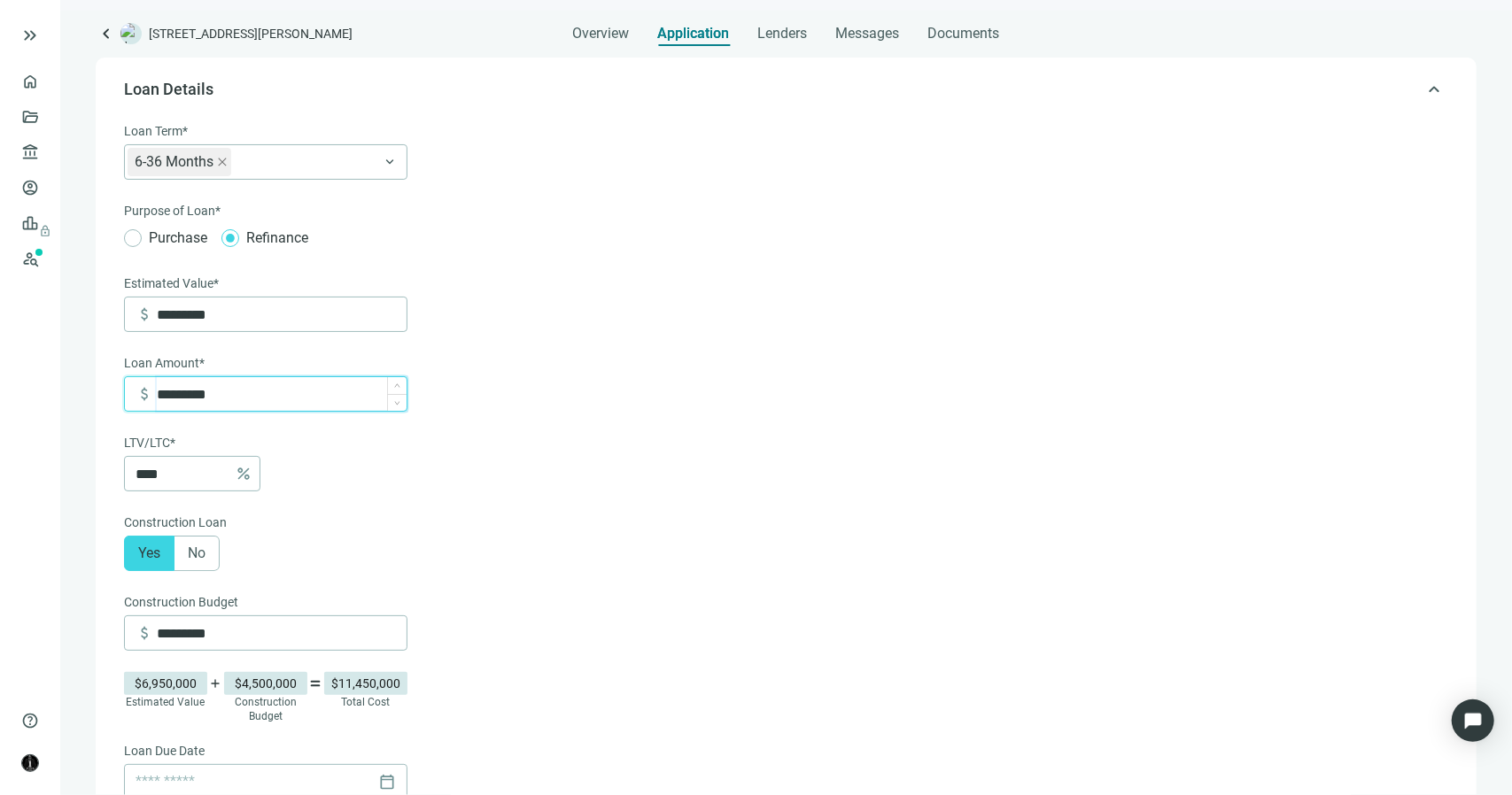
click at [225, 390] on input "*********" at bounding box center [282, 394] width 250 height 34
click at [157, 398] on input "*********" at bounding box center [282, 394] width 250 height 34
type input "*********"
type input "**"
type input "*********"
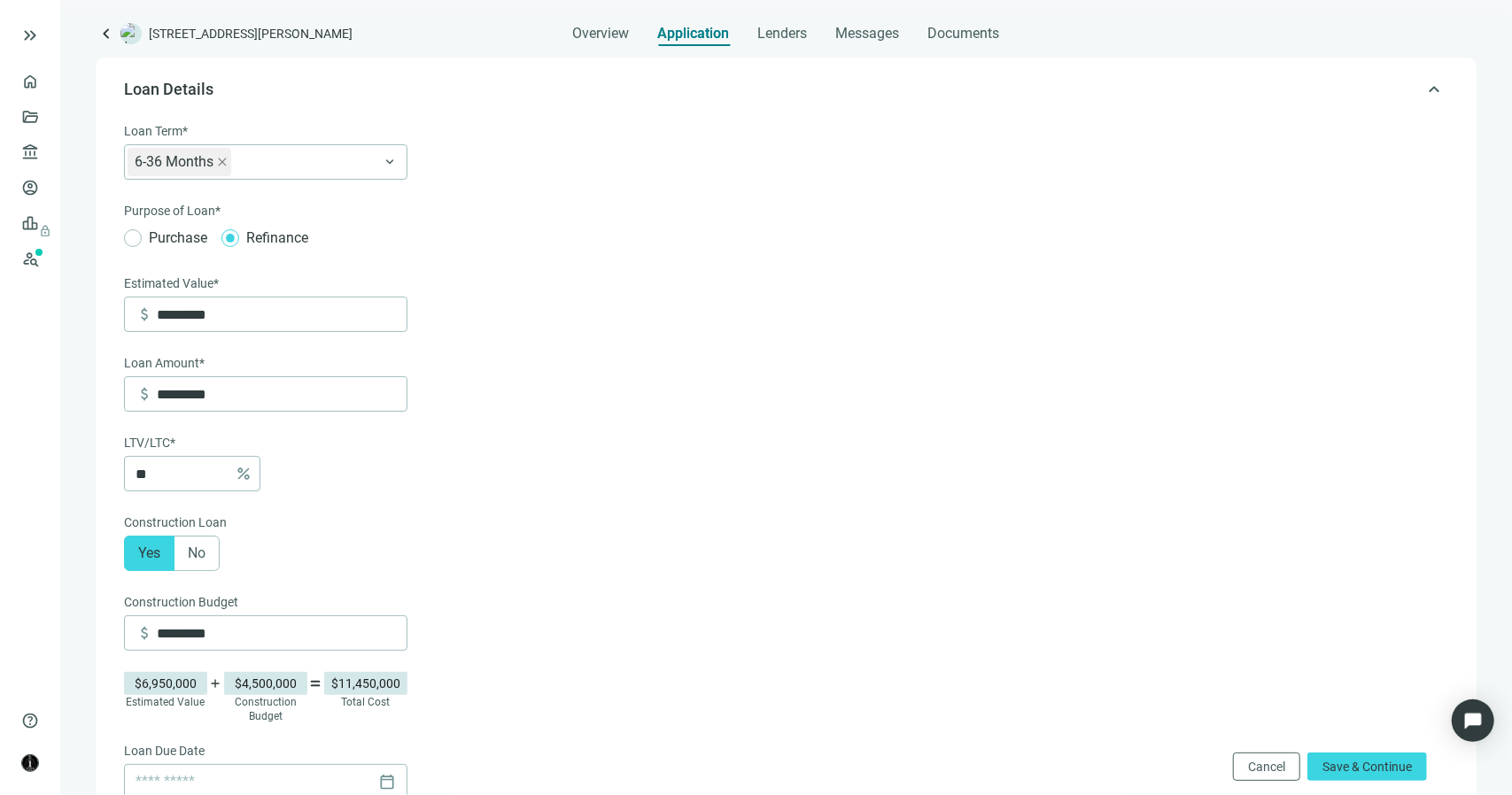
click at [407, 447] on div "LTV/LTC*" at bounding box center [266, 444] width 284 height 23
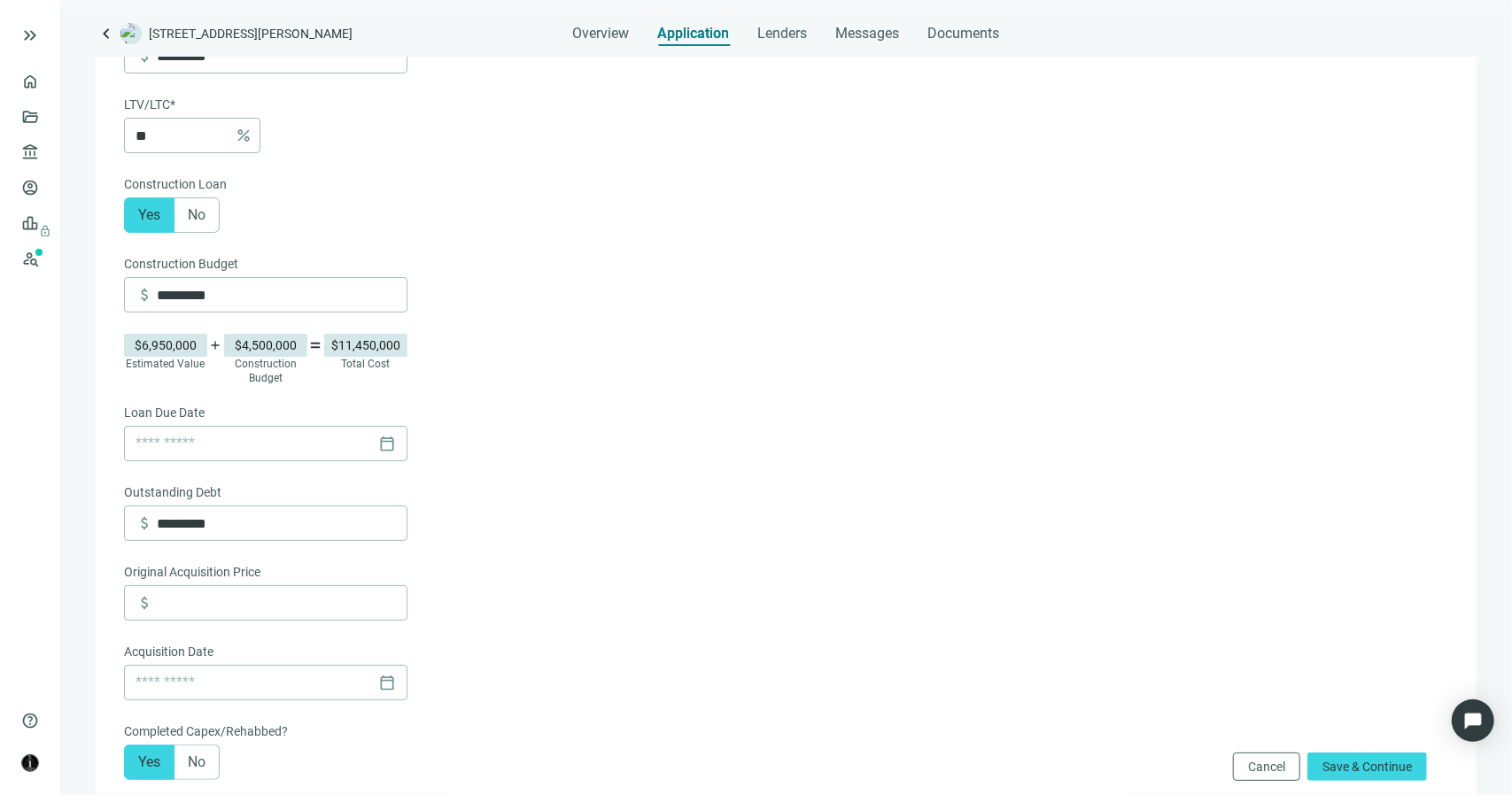
scroll to position [405, 0]
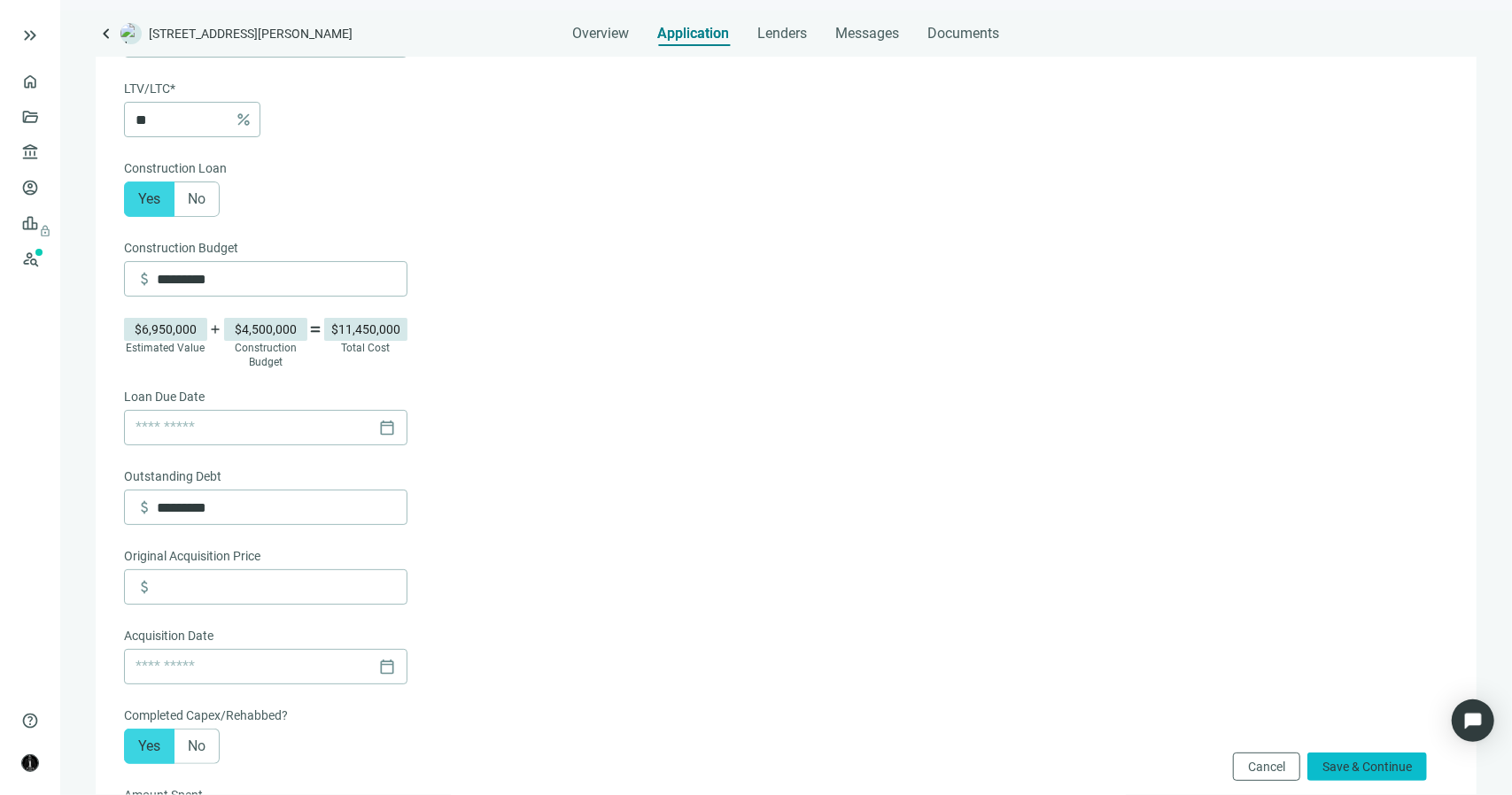
click at [1354, 769] on span "Save & Continue" at bounding box center [1367, 767] width 90 height 14
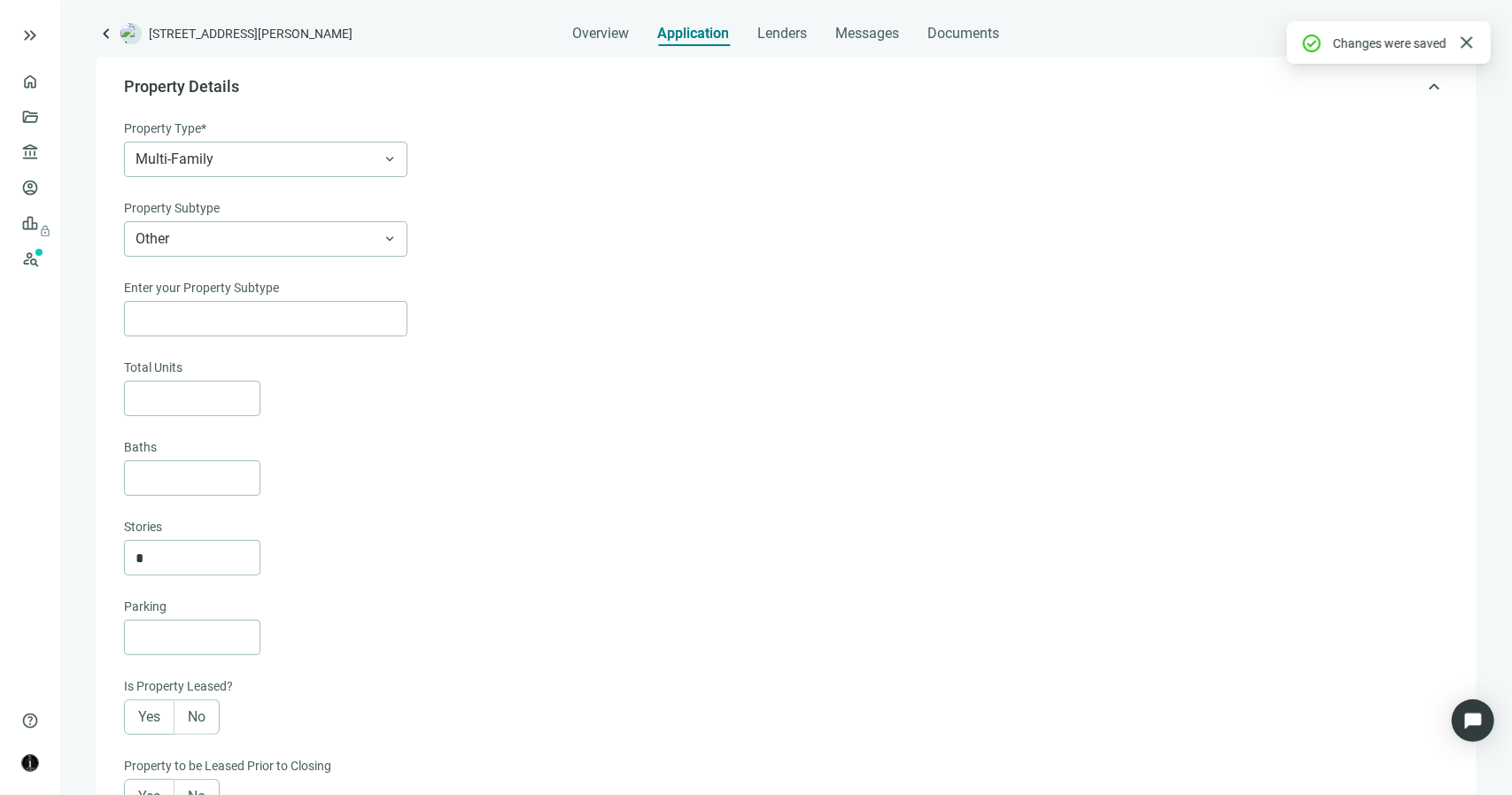
scroll to position [125, 0]
click at [874, 39] on span "Messages" at bounding box center [867, 33] width 63 height 17
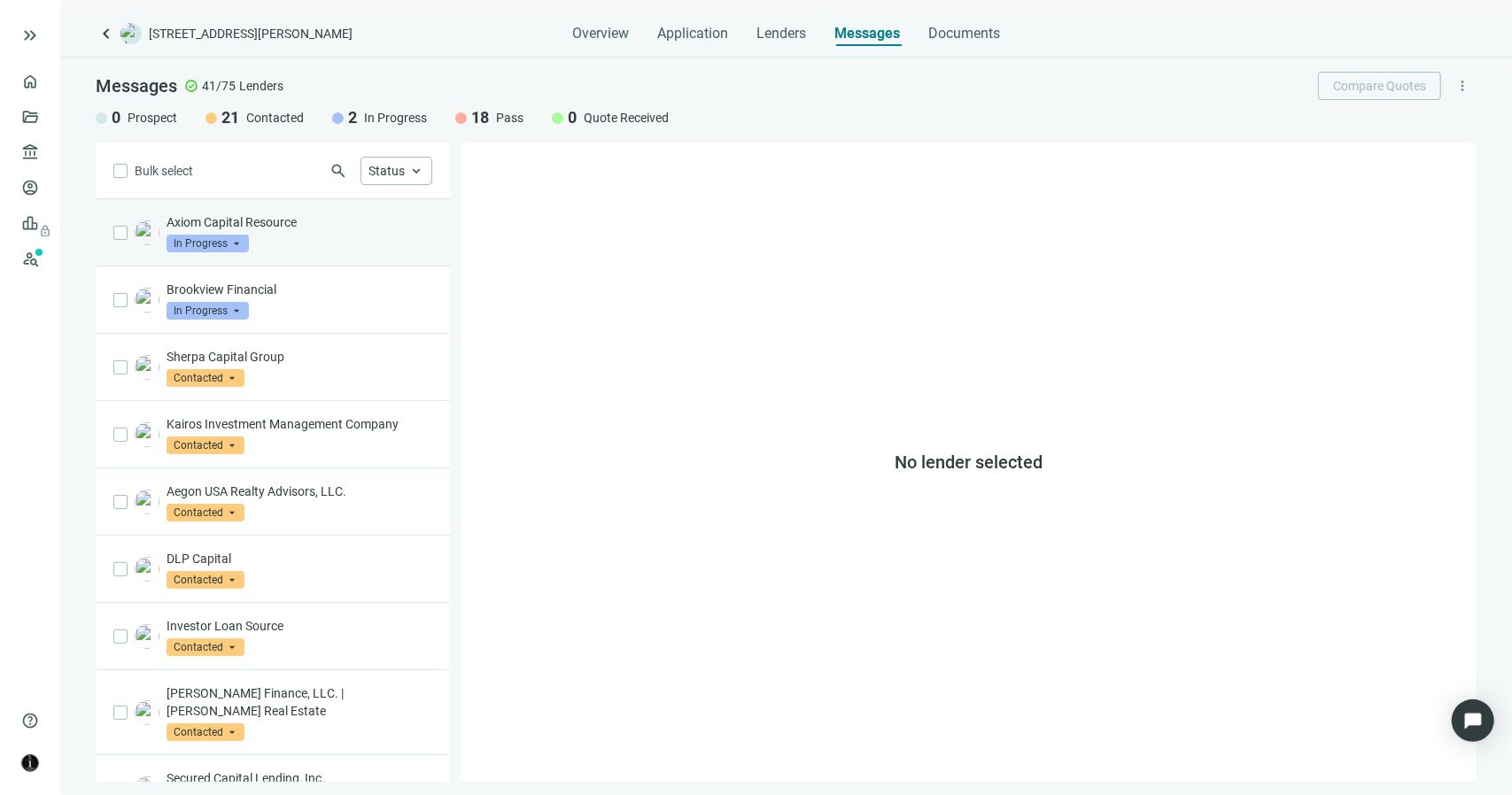
click at [318, 238] on div "Axiom Capital Resource In Progress arrow_drop_down" at bounding box center [299, 233] width 266 height 39
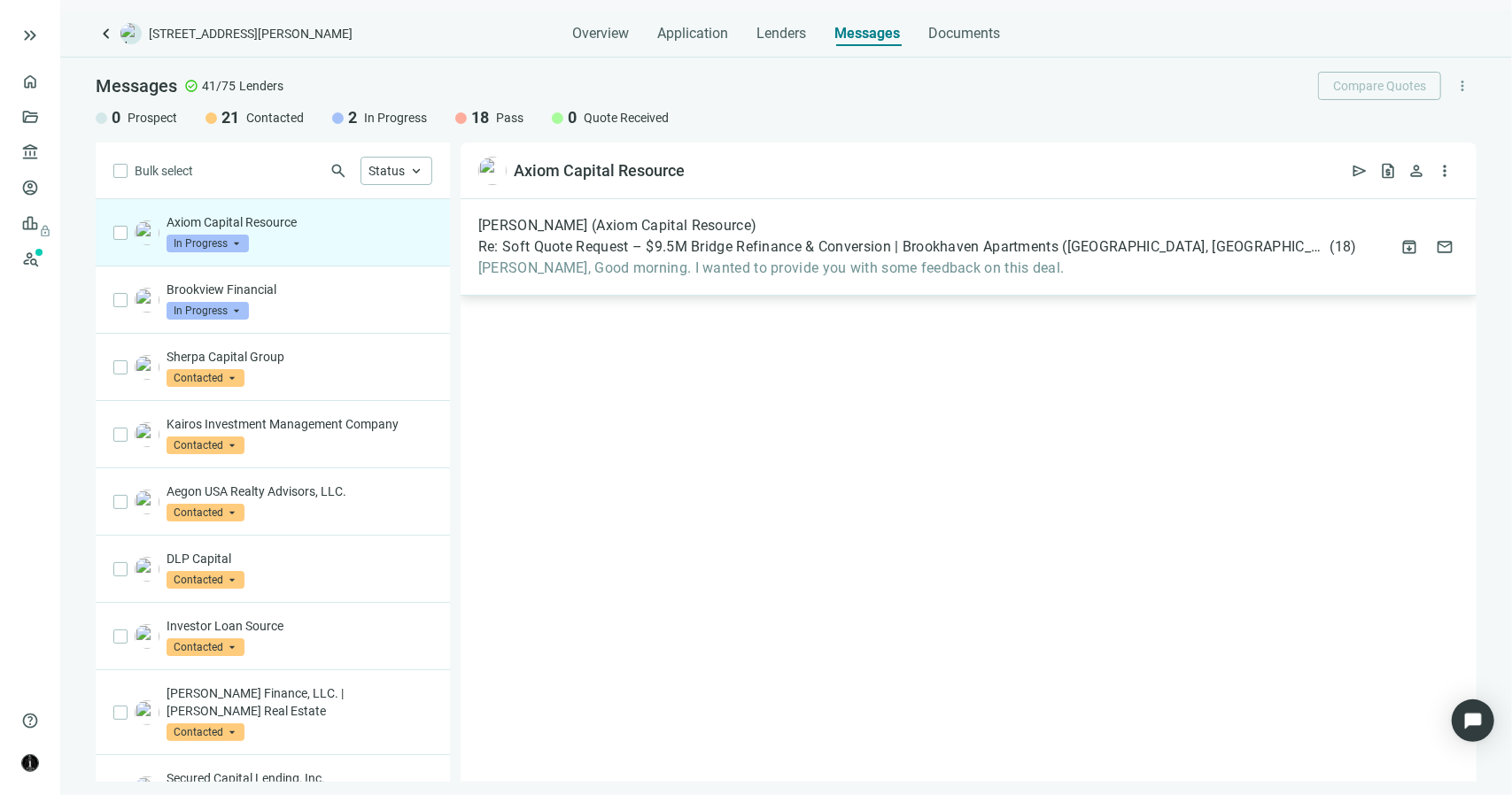
click at [736, 256] on div "[PERSON_NAME] (Axiom Capital Resource) Re: Soft Quote Request – $9.5M Bridge Re…" at bounding box center [917, 248] width 878 height 60
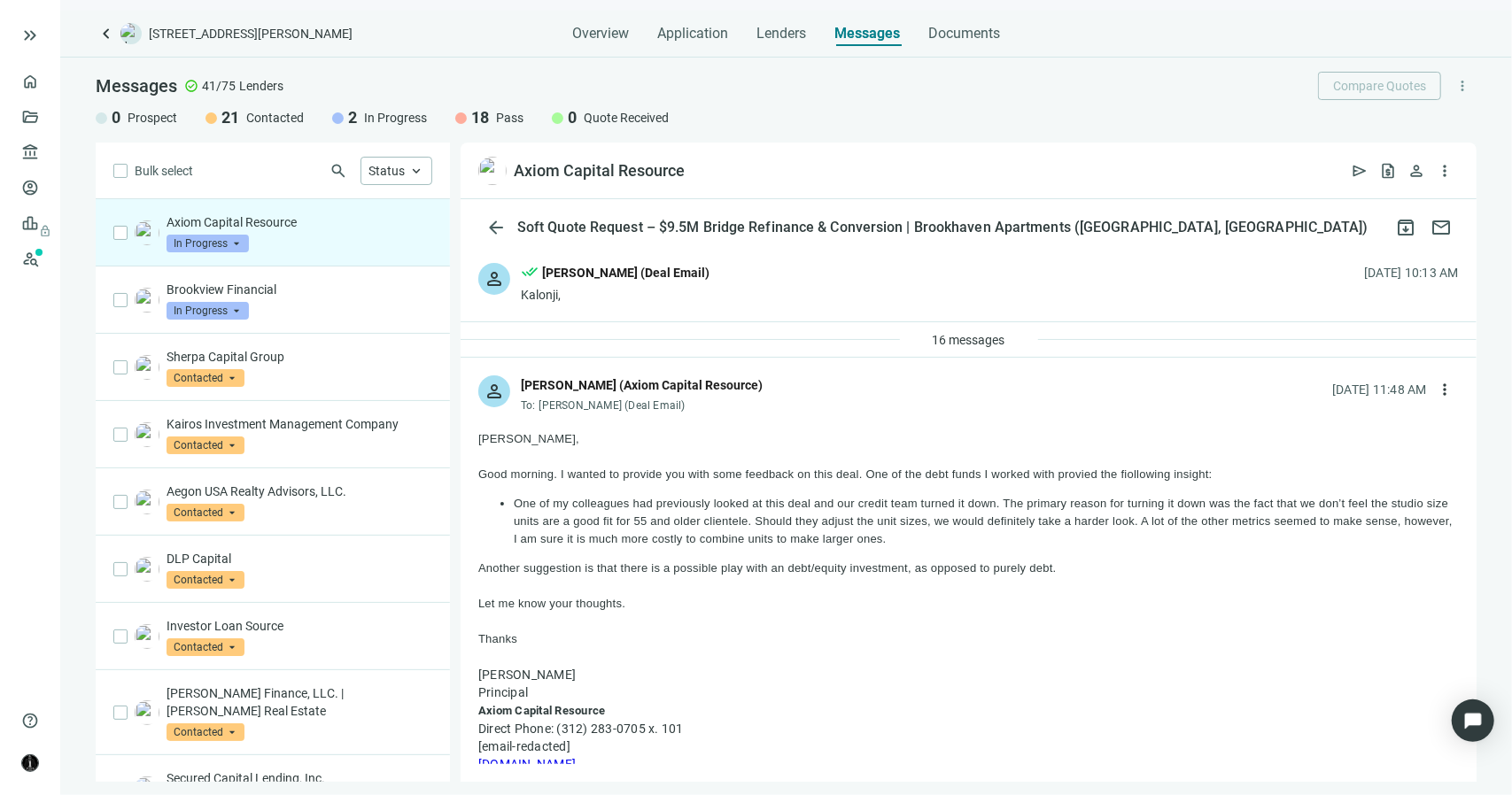
drag, startPoint x: 945, startPoint y: 540, endPoint x: 475, endPoint y: 471, distance: 475.0
